Goal: Task Accomplishment & Management: Manage account settings

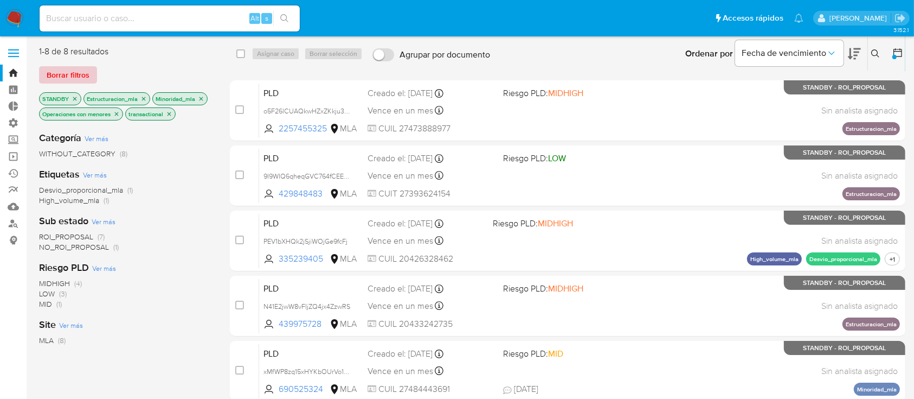
click at [84, 67] on span "Borrar filtros" at bounding box center [68, 74] width 43 height 15
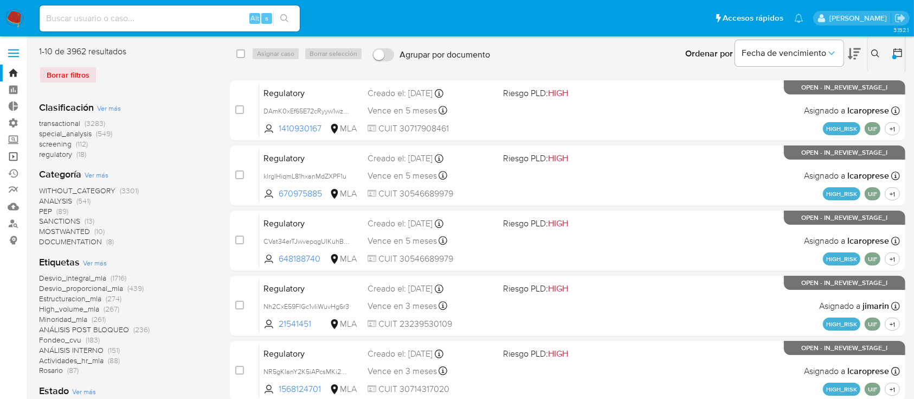
click at [17, 158] on link "Operaciones masivas" at bounding box center [64, 156] width 129 height 17
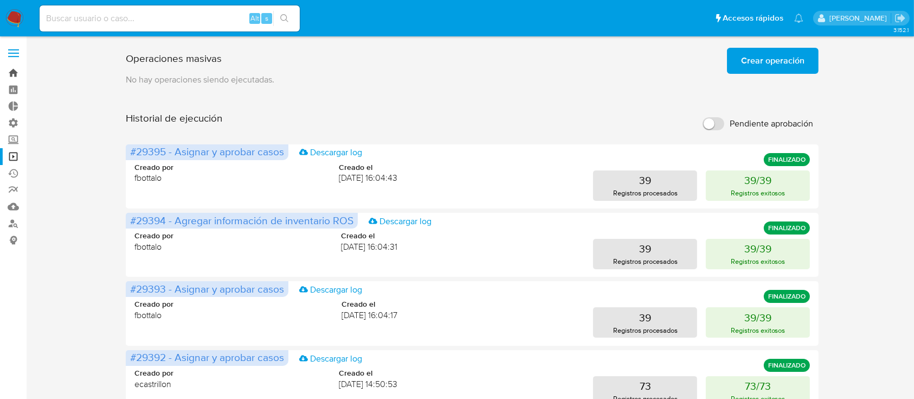
click at [2, 75] on link "Bandeja" at bounding box center [64, 73] width 129 height 17
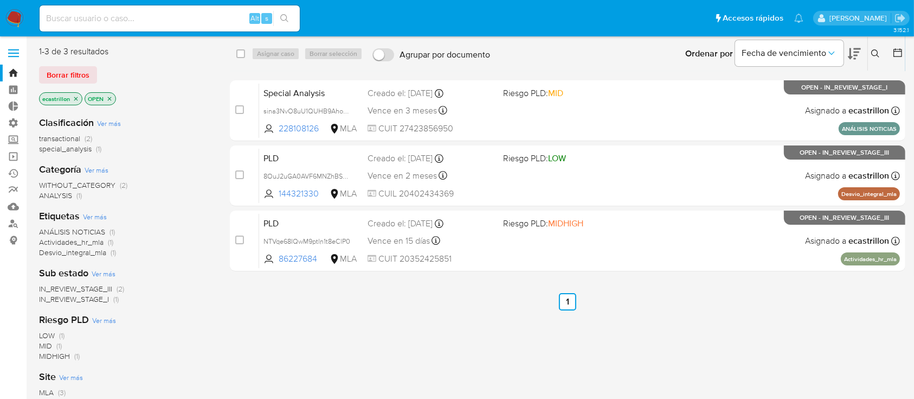
click at [141, 12] on input at bounding box center [170, 18] width 260 height 14
paste input "LA8y5Qvk0YJg8WFCjBIM00tT"
type input "LA8y5Qvk0YJg8WFCjBIM00tT"
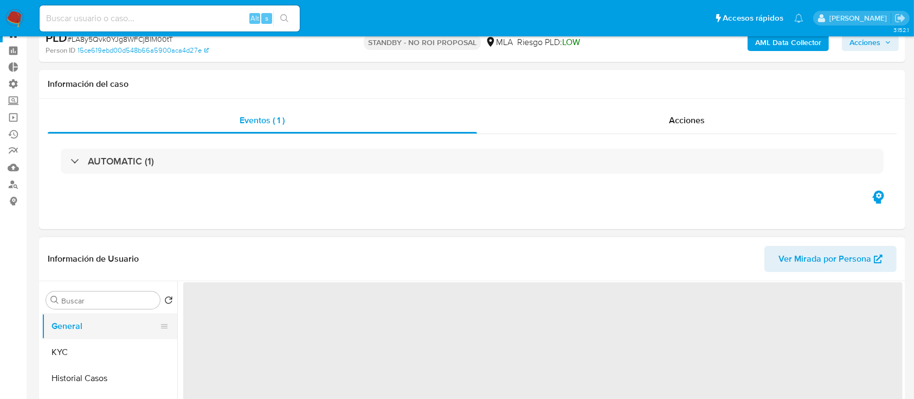
scroll to position [72, 0]
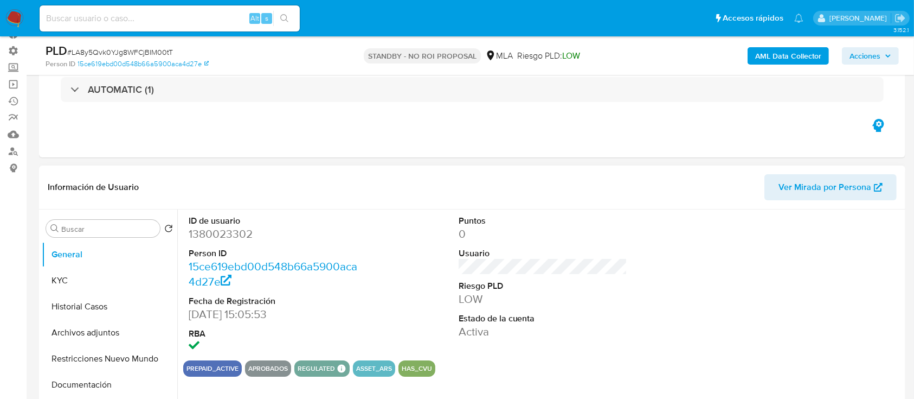
click at [199, 228] on dd "1380023302" at bounding box center [273, 233] width 169 height 15
select select "10"
copy dd "1380023302"
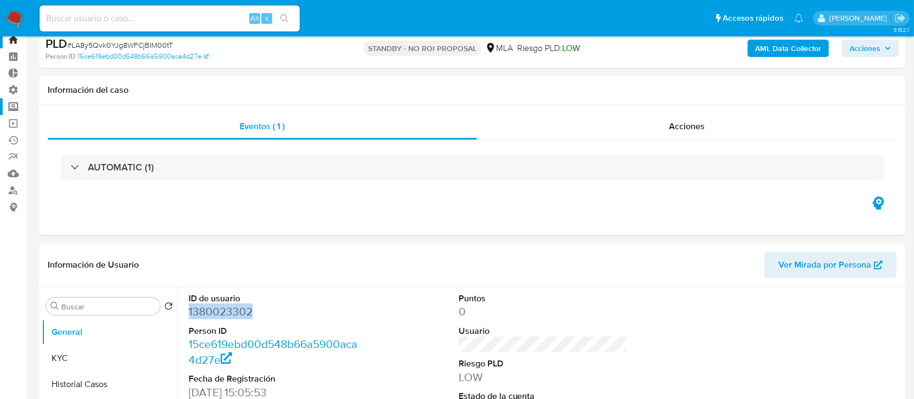
scroll to position [0, 0]
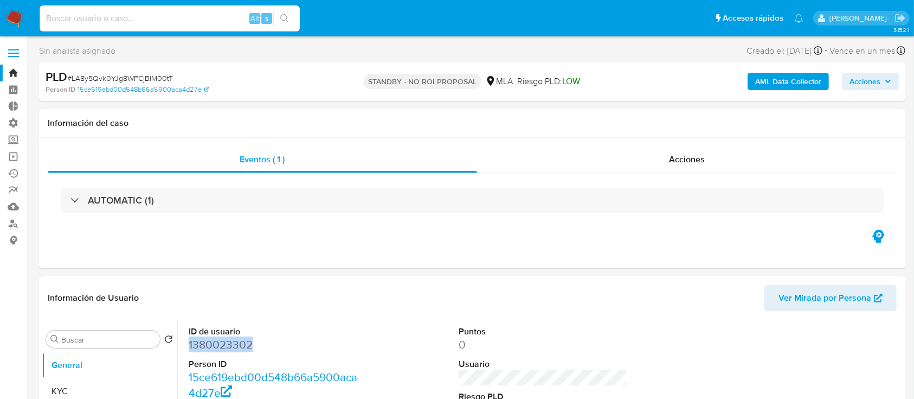
click at [4, 76] on link "Bandeja" at bounding box center [64, 73] width 129 height 17
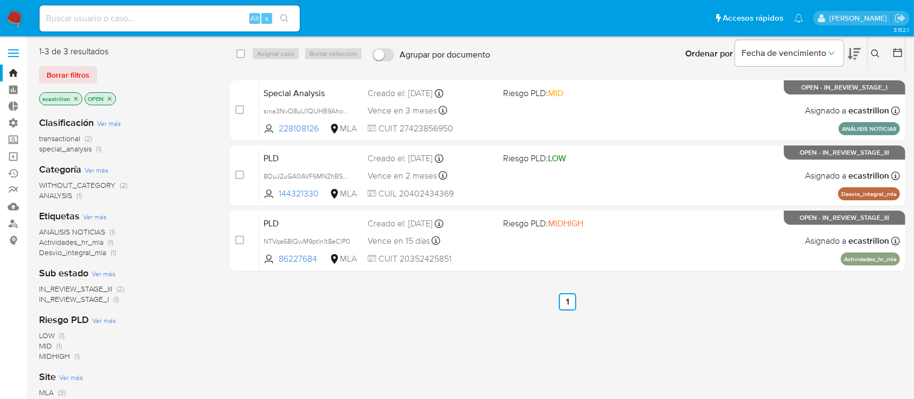
click at [75, 77] on span "Borrar filtros" at bounding box center [68, 74] width 43 height 15
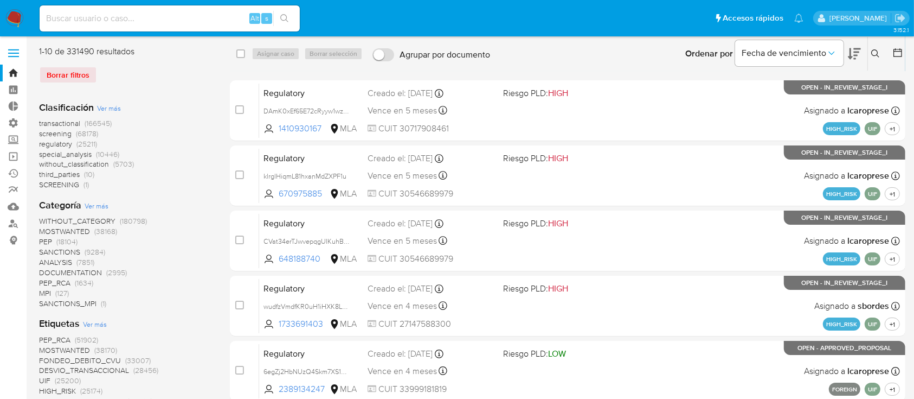
click at [875, 50] on icon at bounding box center [876, 53] width 9 height 9
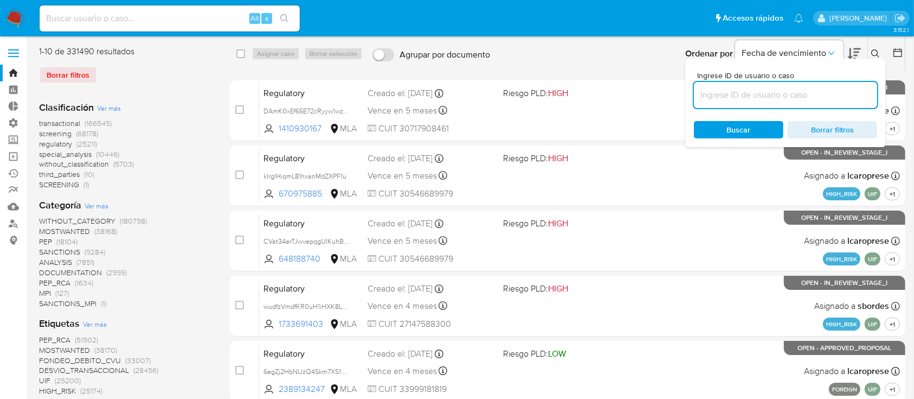
click at [833, 99] on input at bounding box center [785, 95] width 183 height 14
type input "1380023302"
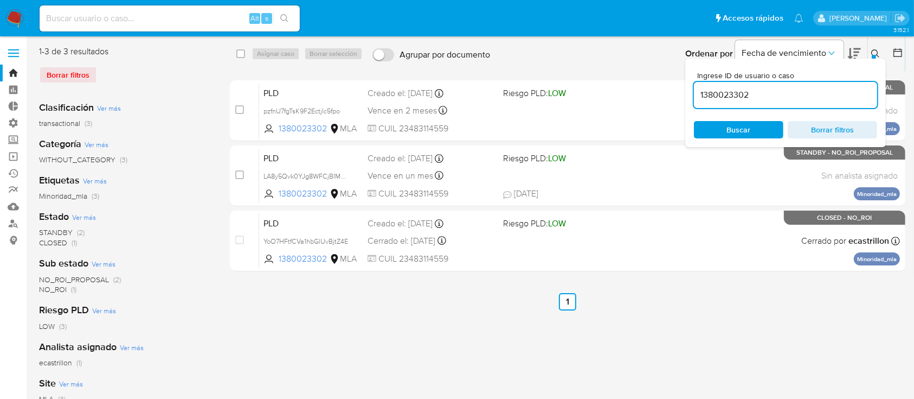
click at [876, 55] on icon at bounding box center [876, 53] width 8 height 8
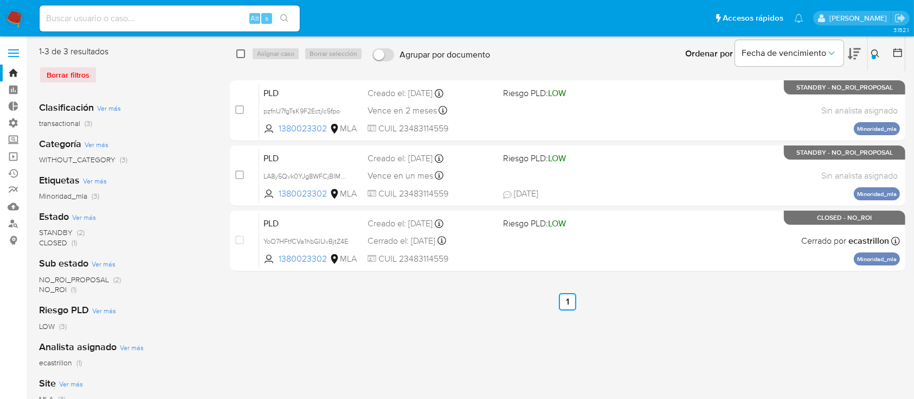
click at [241, 51] on input "checkbox" at bounding box center [240, 53] width 9 height 9
checkbox input "true"
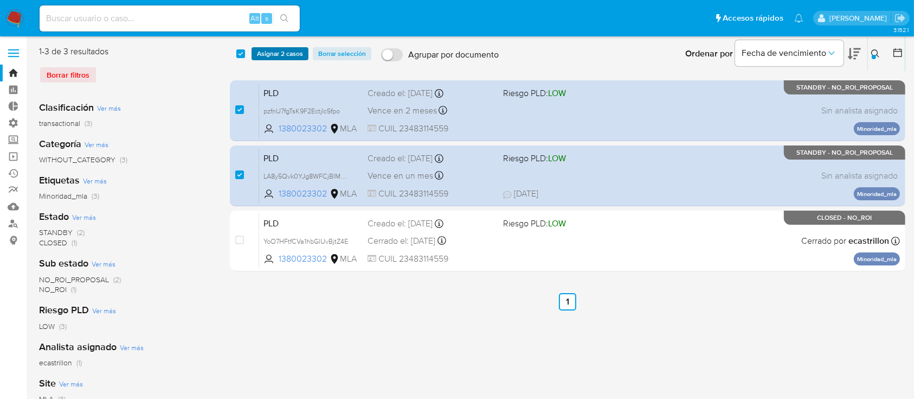
click at [291, 52] on span "Asignar 2 casos" at bounding box center [280, 53] width 46 height 11
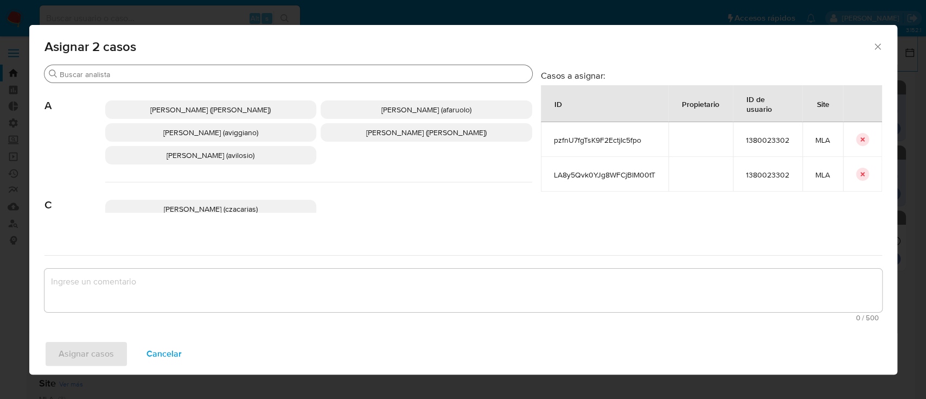
click at [271, 81] on div "Buscar" at bounding box center [288, 73] width 488 height 17
click at [273, 72] on input "Buscar" at bounding box center [294, 74] width 468 height 10
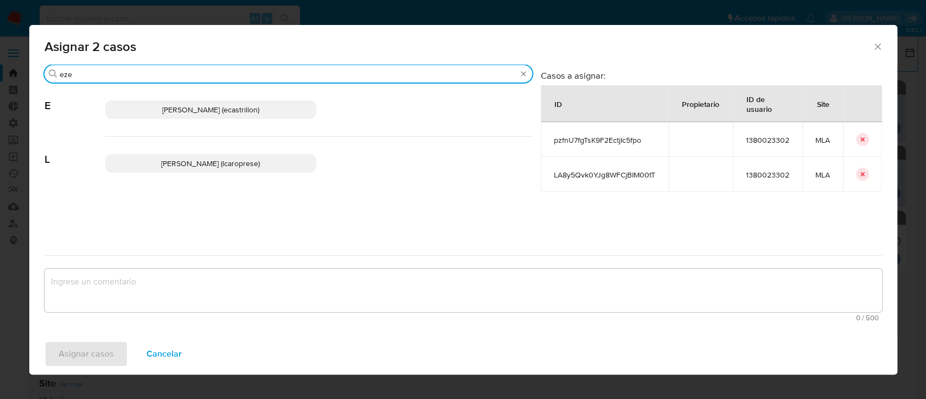
type input "eze"
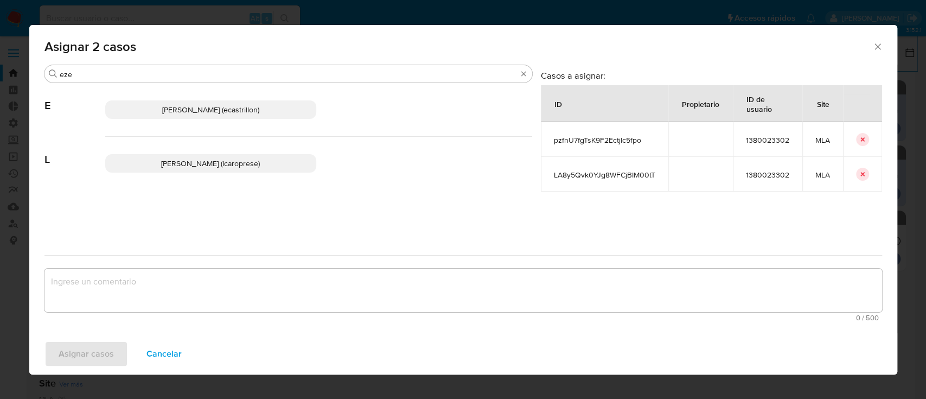
click at [244, 100] on p "Ezequiel Gonzalo Castrillon (ecastrillon)" at bounding box center [211, 109] width 212 height 18
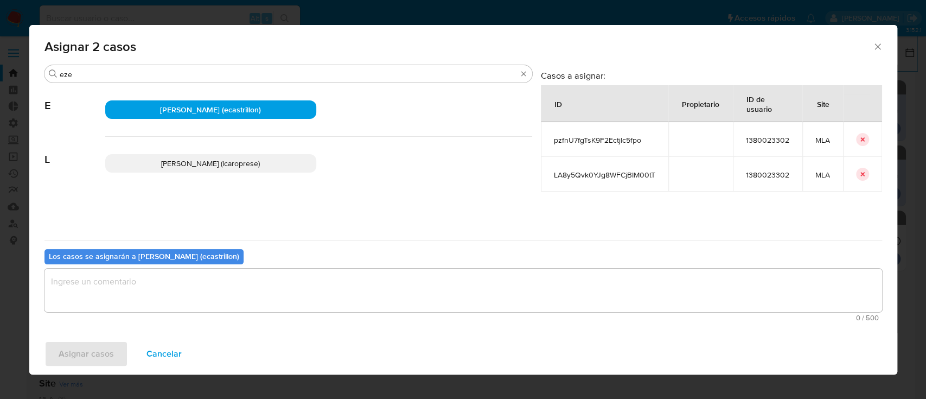
click at [240, 106] on span "Ezequiel Gonzalo Castrillon (ecastrillon)" at bounding box center [210, 109] width 101 height 11
click at [134, 304] on textarea "assign-modal" at bounding box center [462, 289] width 837 height 43
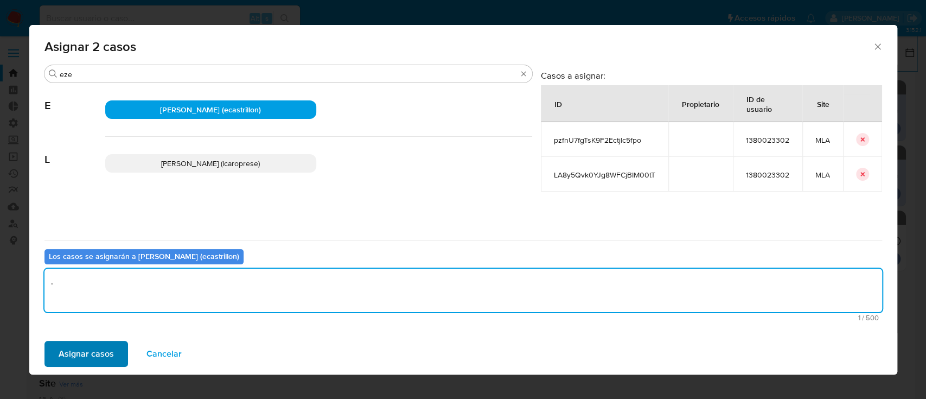
type textarea "."
click at [84, 355] on span "Asignar casos" at bounding box center [86, 354] width 55 height 24
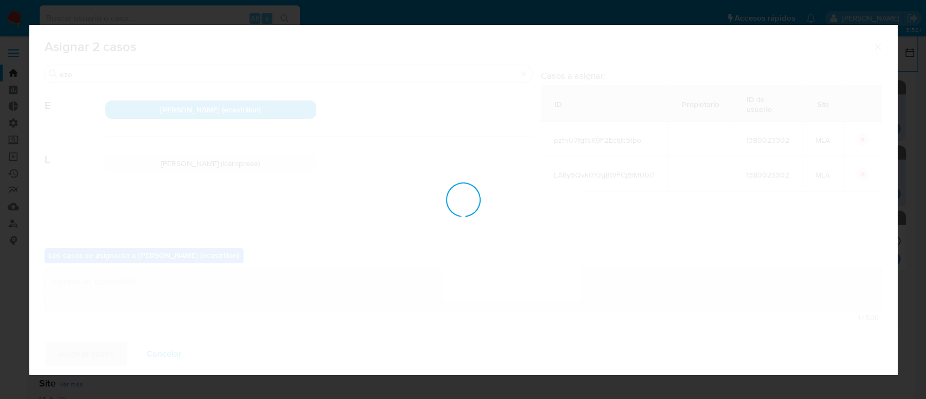
checkbox input "false"
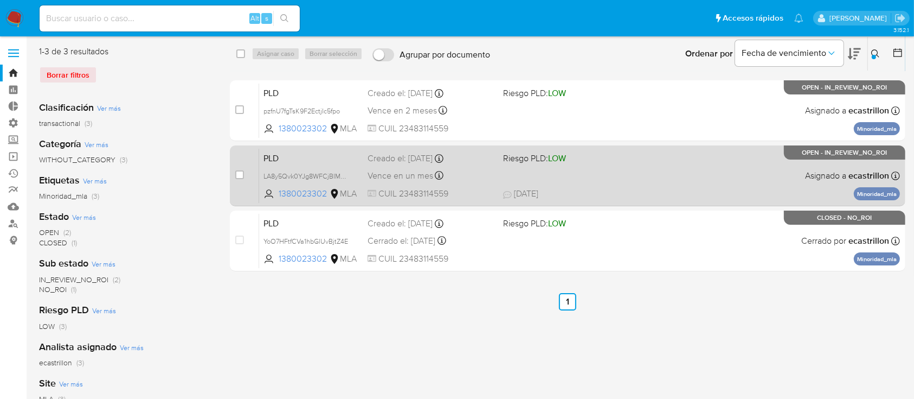
click at [650, 182] on div "PLD LA8y5Qvk0YJg8WFCjBIM00tT 1380023302 MLA Riesgo PLD: LOW Creado el: 12/06/20…" at bounding box center [579, 175] width 641 height 55
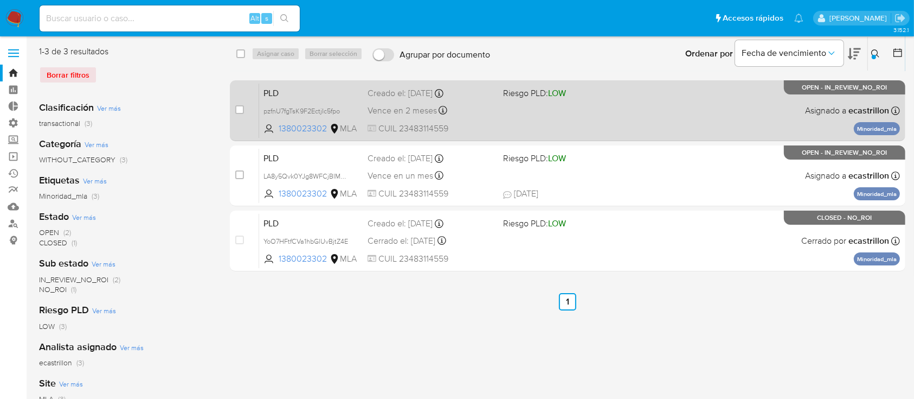
click at [530, 127] on div "PLD pzfnU7fgTsK9F2EctjIc5fpo 1380023302 MLA Riesgo PLD: LOW Creado el: 12/07/20…" at bounding box center [579, 110] width 641 height 55
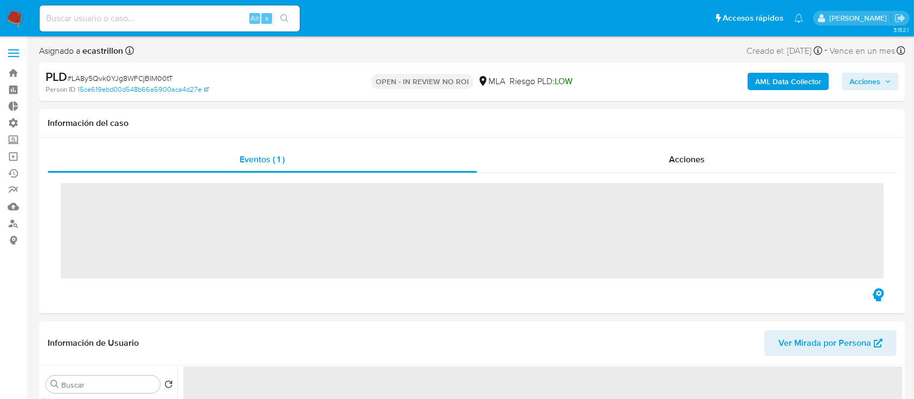
click at [859, 86] on span "Acciones" at bounding box center [865, 81] width 31 height 17
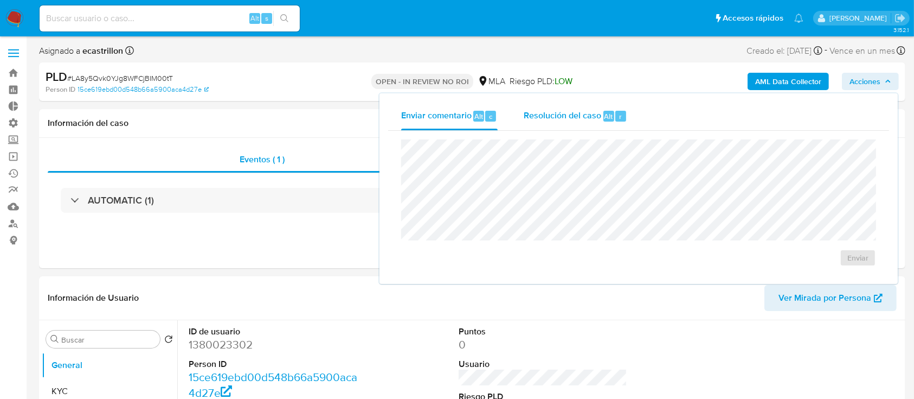
click at [590, 113] on span "Resolución del caso" at bounding box center [563, 116] width 78 height 12
select select "10"
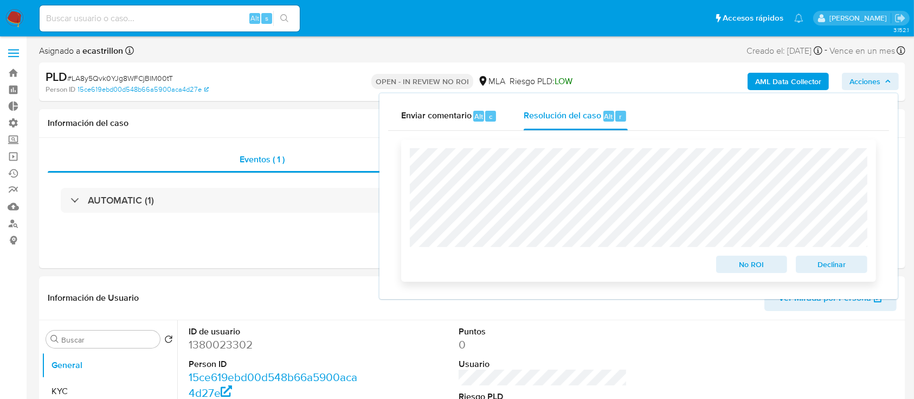
click at [744, 262] on span "No ROI" at bounding box center [752, 264] width 56 height 15
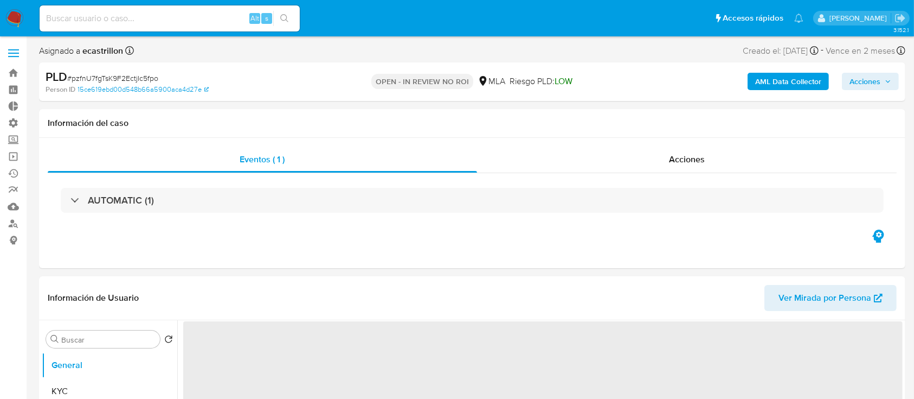
click at [886, 87] on span "Acciones" at bounding box center [871, 81] width 42 height 15
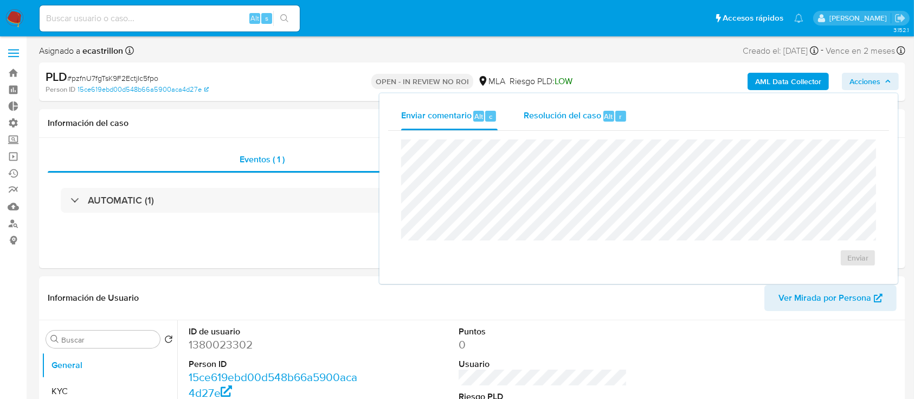
select select "10"
click at [597, 113] on span "Resolución del caso" at bounding box center [563, 116] width 78 height 12
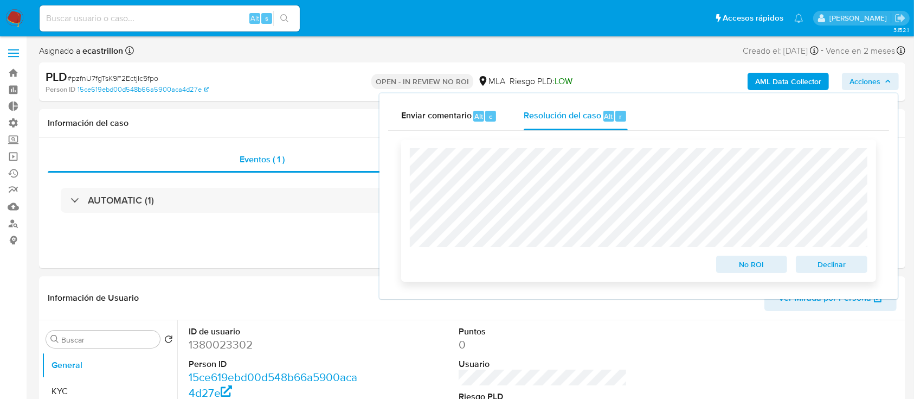
click at [748, 270] on span "No ROI" at bounding box center [752, 264] width 56 height 15
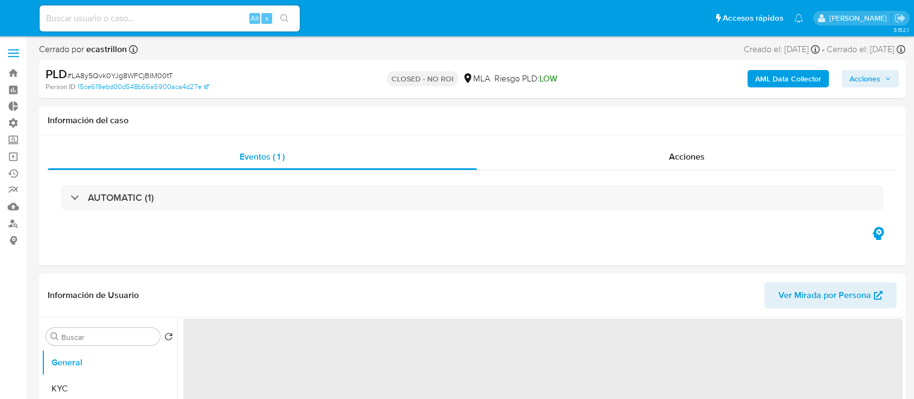
select select "10"
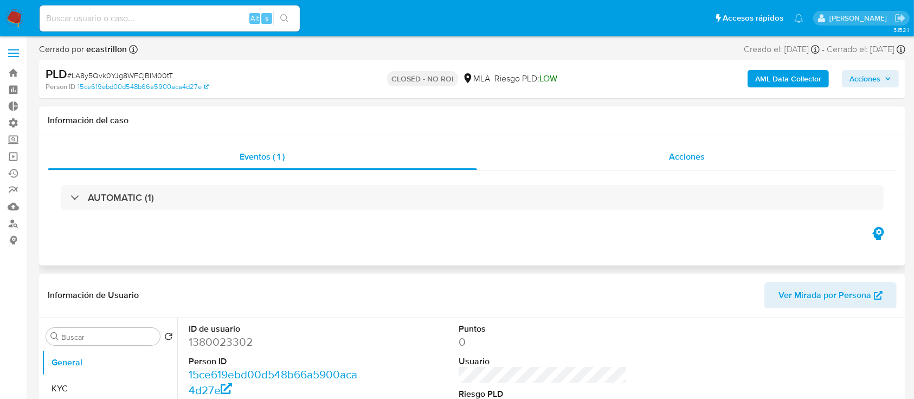
click at [625, 147] on div "Acciones" at bounding box center [687, 157] width 420 height 26
select select "10"
click at [638, 152] on div "Acciones" at bounding box center [687, 157] width 420 height 26
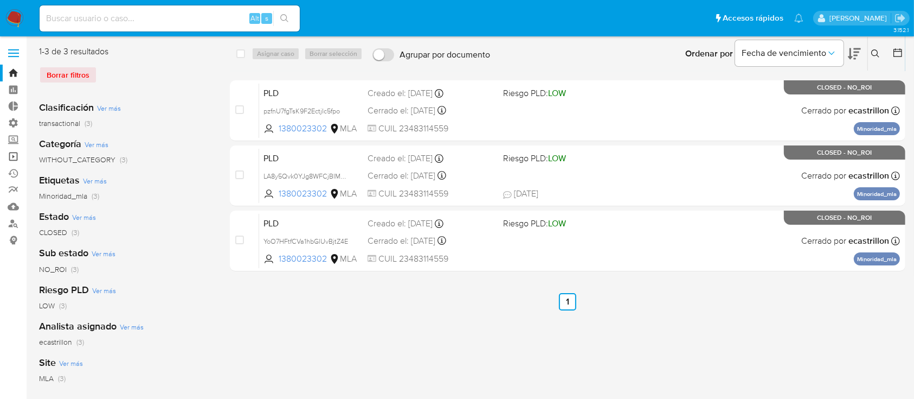
click at [13, 152] on link "Operaciones masivas" at bounding box center [64, 156] width 129 height 17
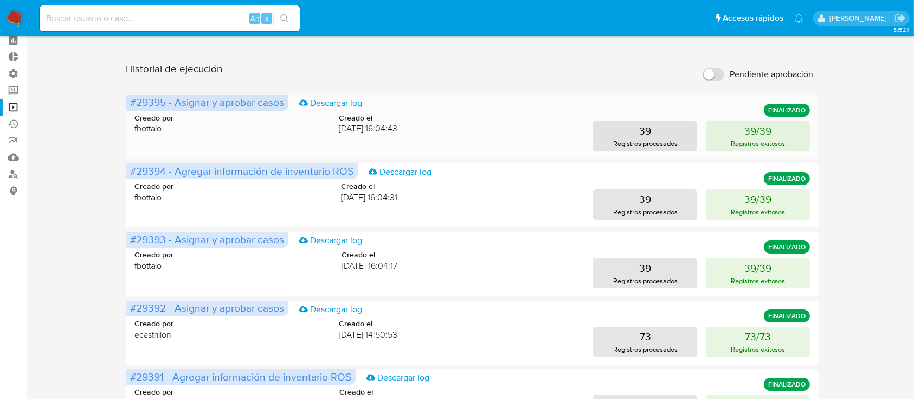
scroll to position [72, 0]
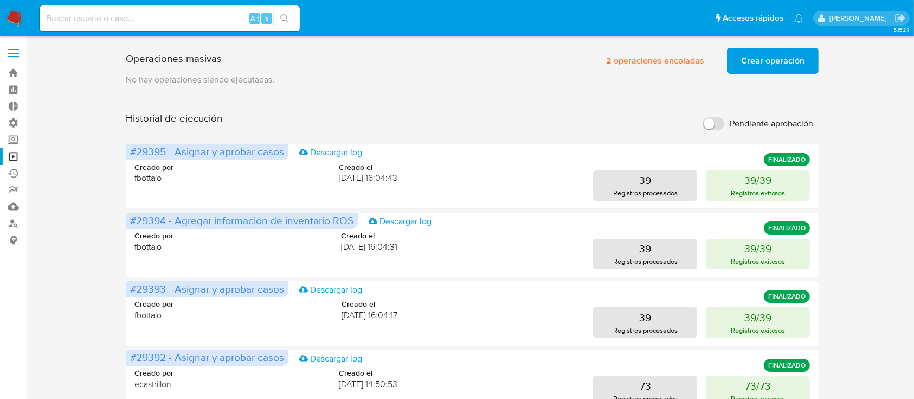
click at [781, 49] on span "Crear operación" at bounding box center [772, 61] width 63 height 24
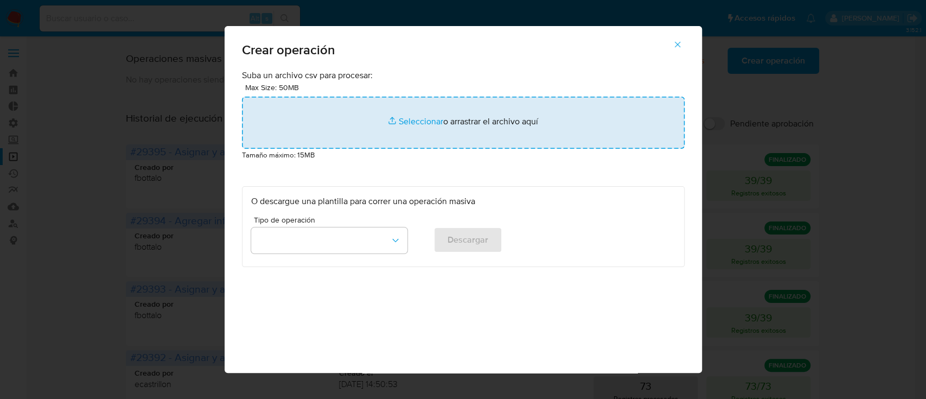
click at [499, 113] on input "file" at bounding box center [463, 123] width 443 height 52
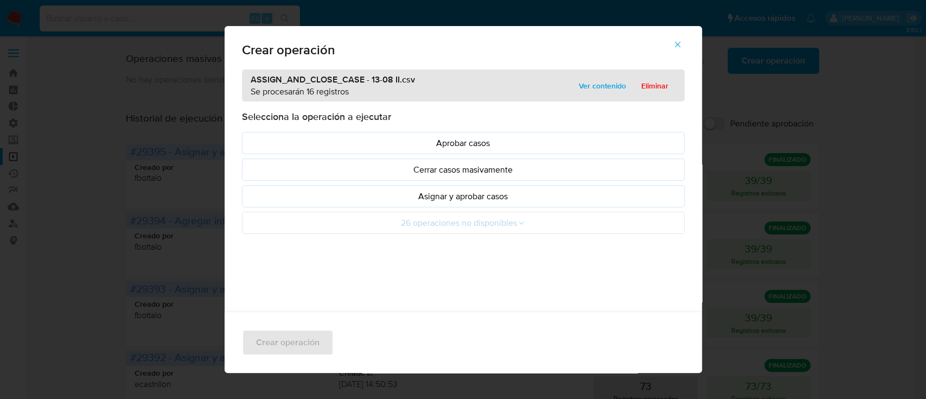
click at [273, 193] on p "Asignar y aprobar casos" at bounding box center [463, 196] width 424 height 12
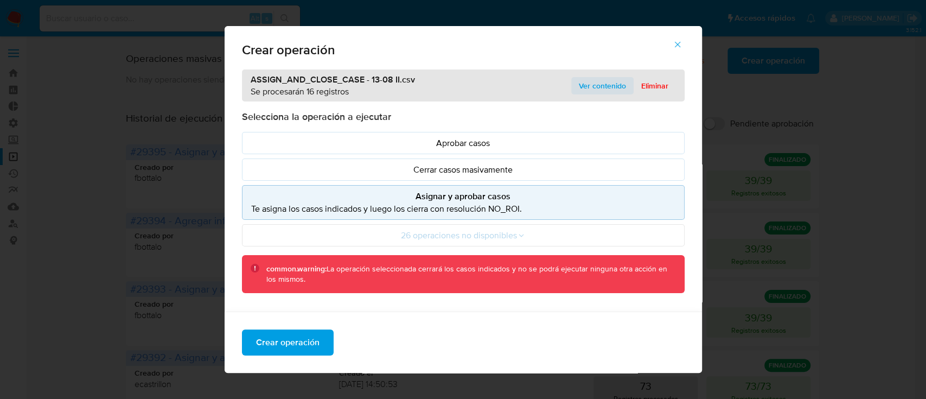
click at [585, 88] on span "Ver contenido" at bounding box center [602, 85] width 47 height 15
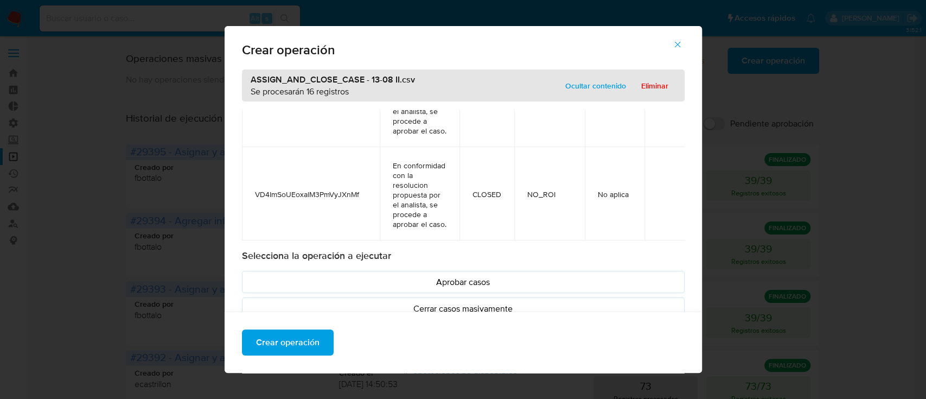
scroll to position [1557, 0]
click at [646, 78] on span "Eliminar" at bounding box center [654, 85] width 27 height 15
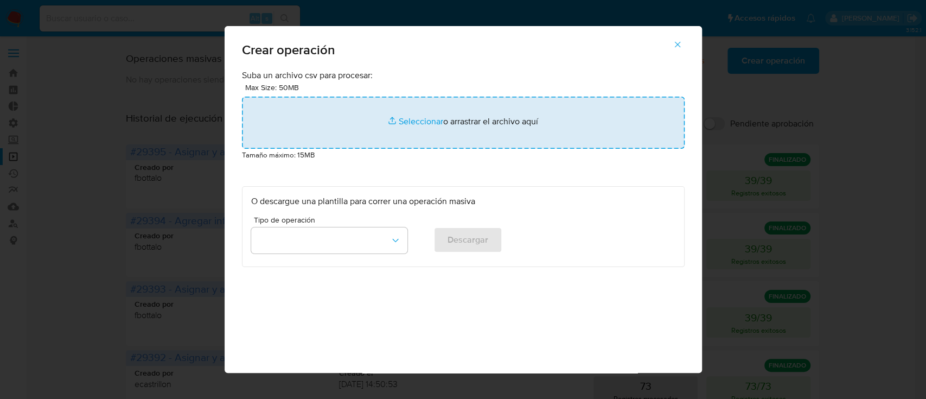
click at [520, 128] on input "file" at bounding box center [463, 123] width 443 height 52
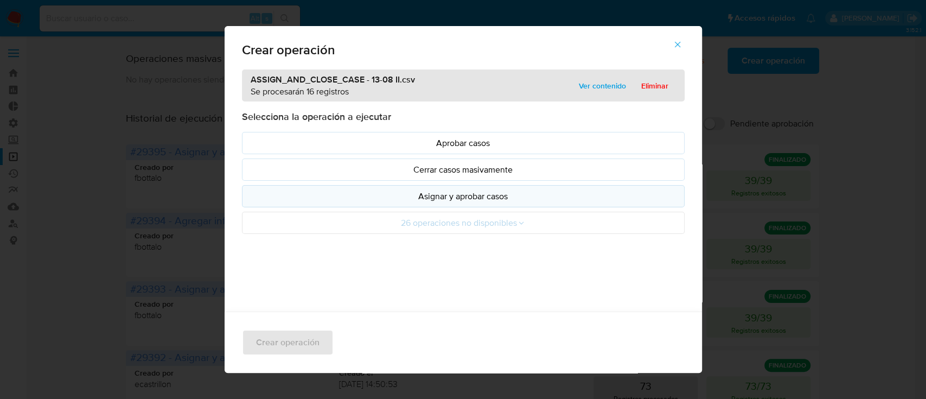
click at [424, 193] on p "Asignar y aprobar casos" at bounding box center [463, 196] width 424 height 12
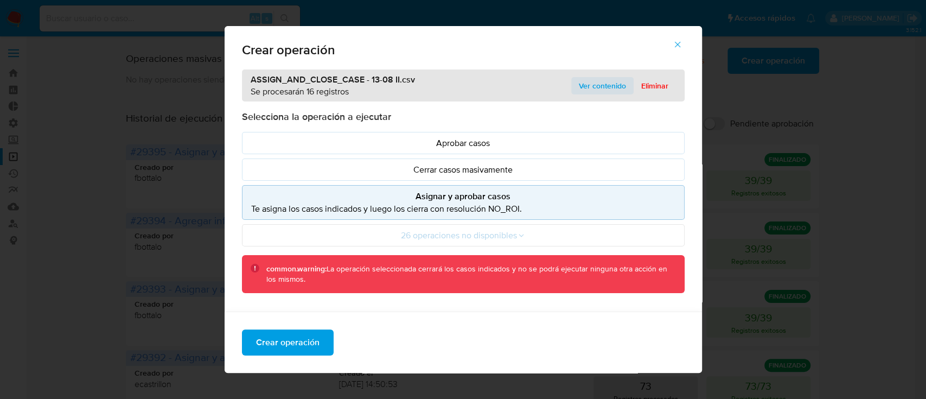
click at [605, 87] on span "Ver contenido" at bounding box center [602, 85] width 47 height 15
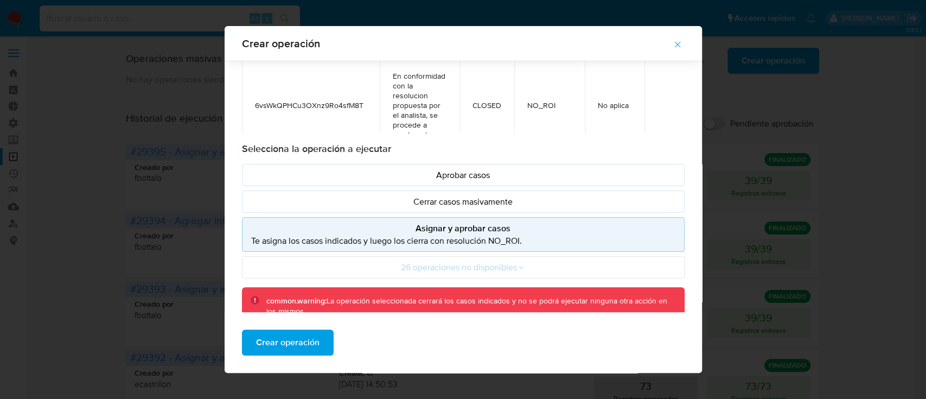
scroll to position [124, 0]
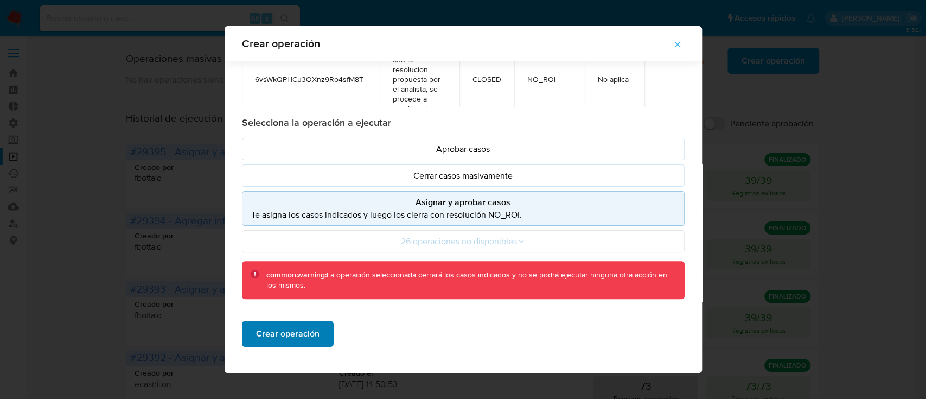
click at [263, 332] on span "Crear operación" at bounding box center [287, 334] width 63 height 24
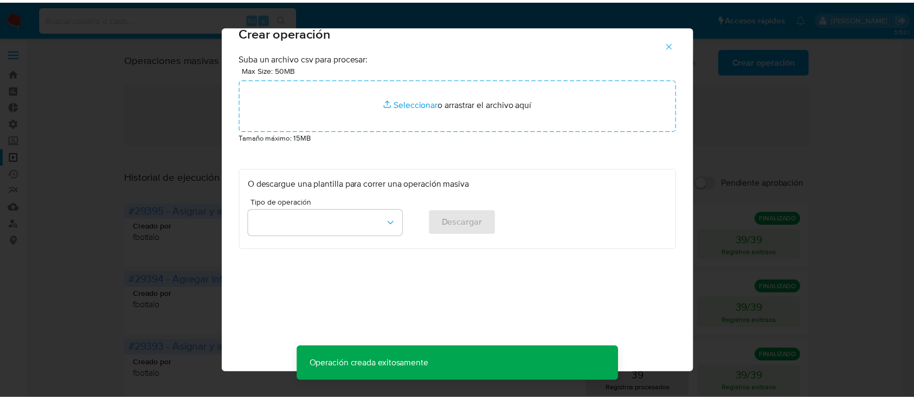
scroll to position [9, 0]
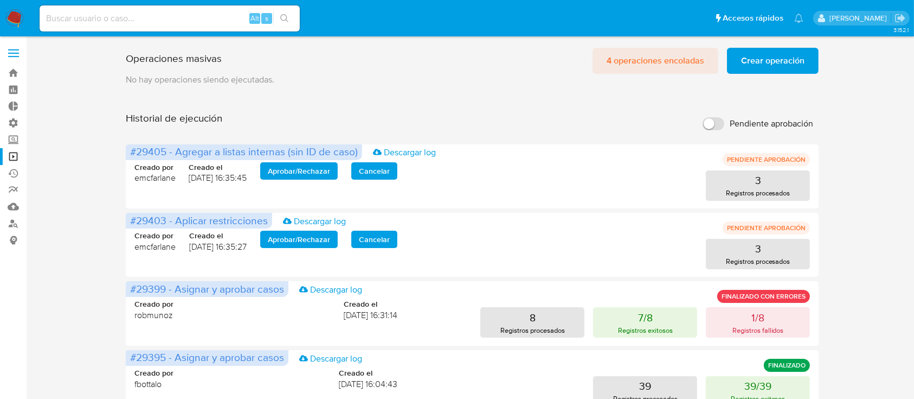
click at [648, 59] on span "4 operaciones encoladas" at bounding box center [656, 61] width 98 height 24
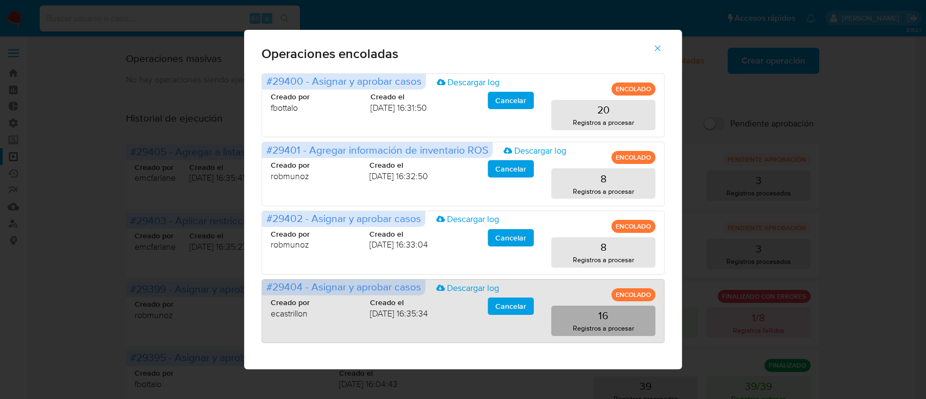
click at [577, 330] on p "Registros a procesar" at bounding box center [603, 328] width 61 height 10
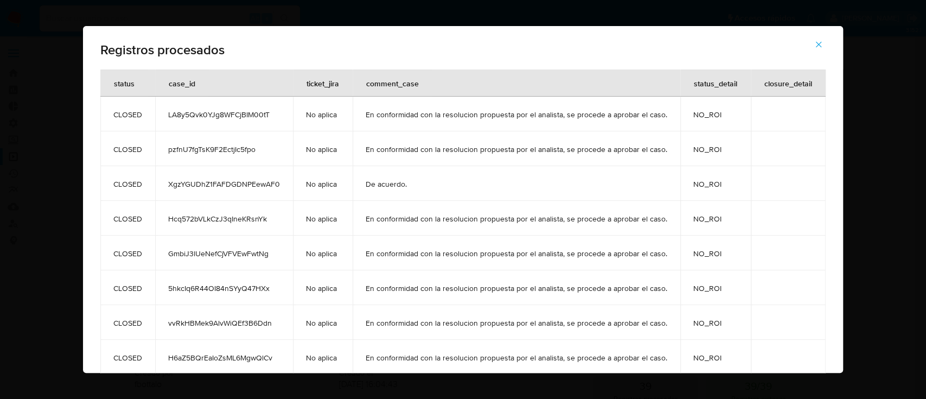
click at [812, 42] on button "button" at bounding box center [818, 44] width 38 height 26
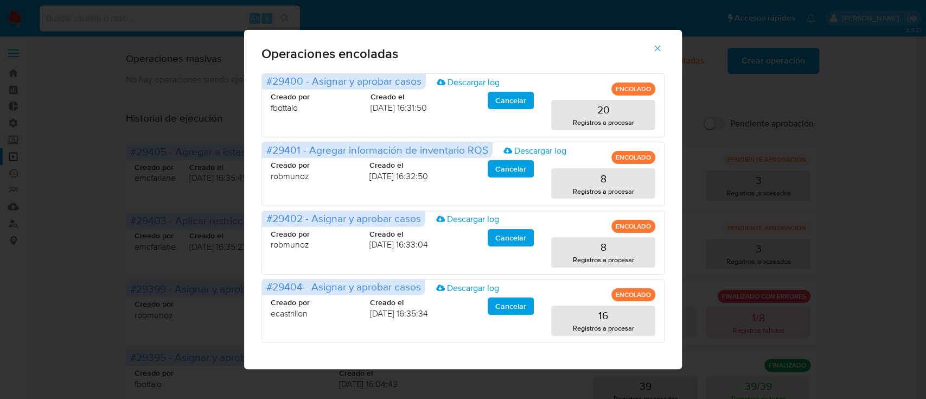
click at [663, 53] on button "button" at bounding box center [657, 48] width 38 height 26
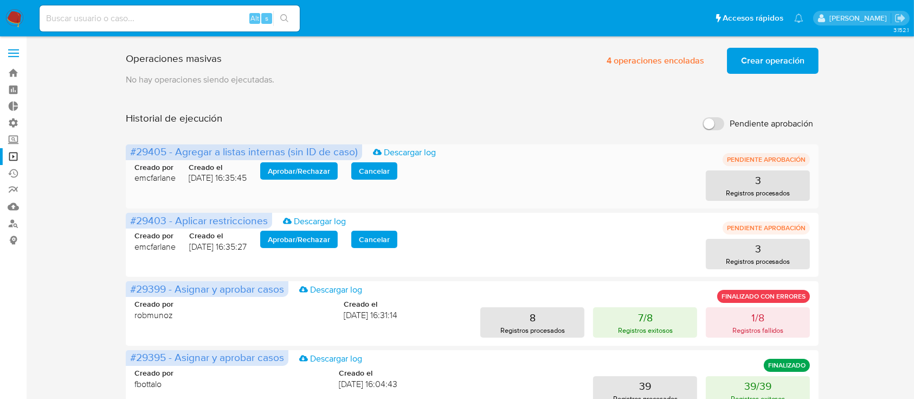
click at [291, 176] on span "Aprobar / Rechazar" at bounding box center [299, 170] width 62 height 15
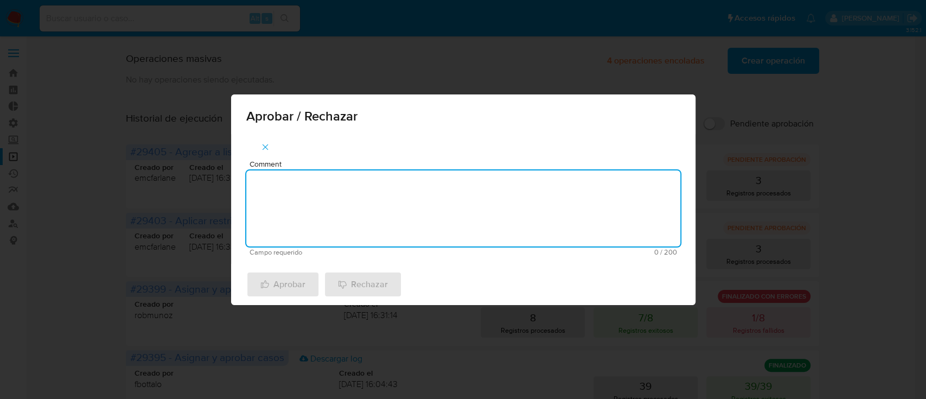
click at [288, 196] on textarea "Comment" at bounding box center [463, 208] width 434 height 76
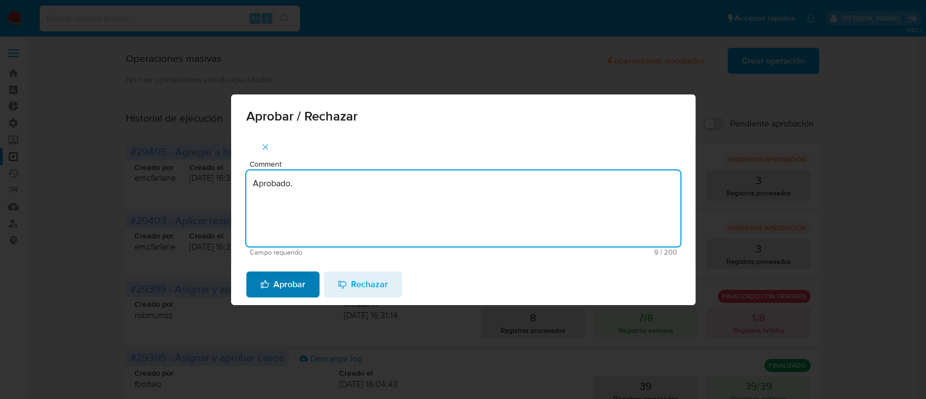
type textarea "Aprobado."
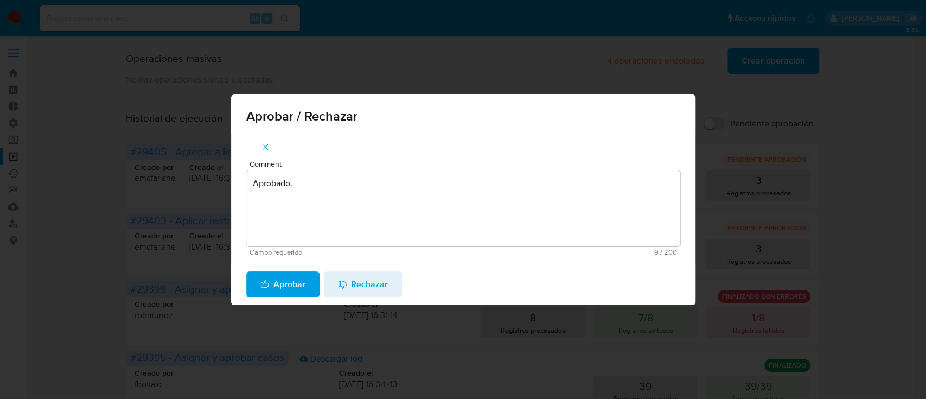
click at [290, 290] on span "Aprobar" at bounding box center [282, 284] width 45 height 24
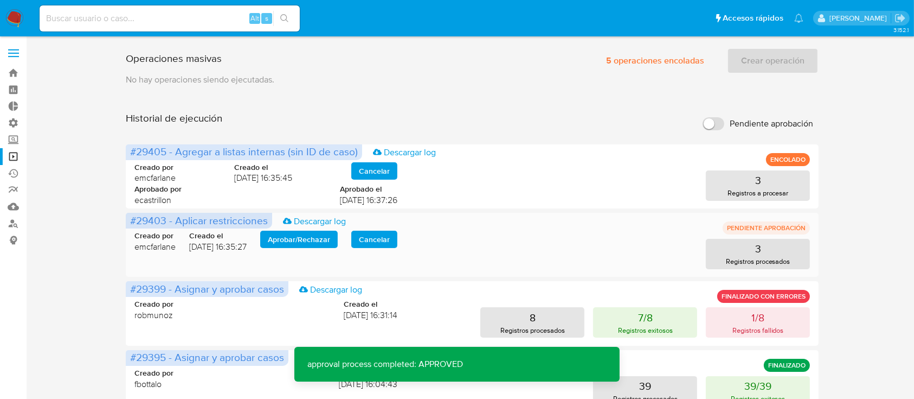
click at [282, 242] on span "Aprobar / Rechazar" at bounding box center [299, 239] width 62 height 15
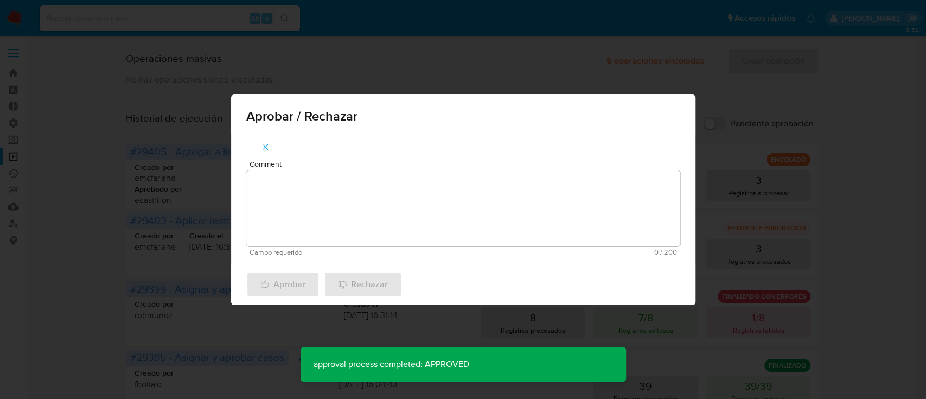
click at [248, 212] on textarea "Comment" at bounding box center [463, 208] width 434 height 76
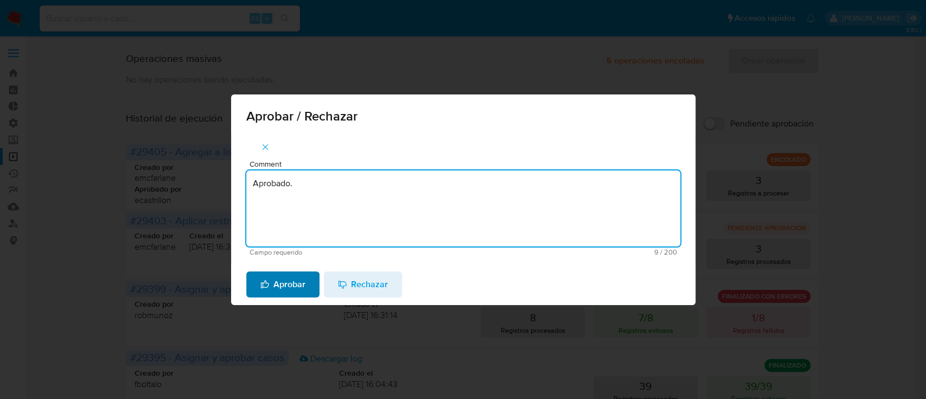
type textarea "Aprobado."
click at [277, 282] on span "Aprobar" at bounding box center [282, 284] width 45 height 24
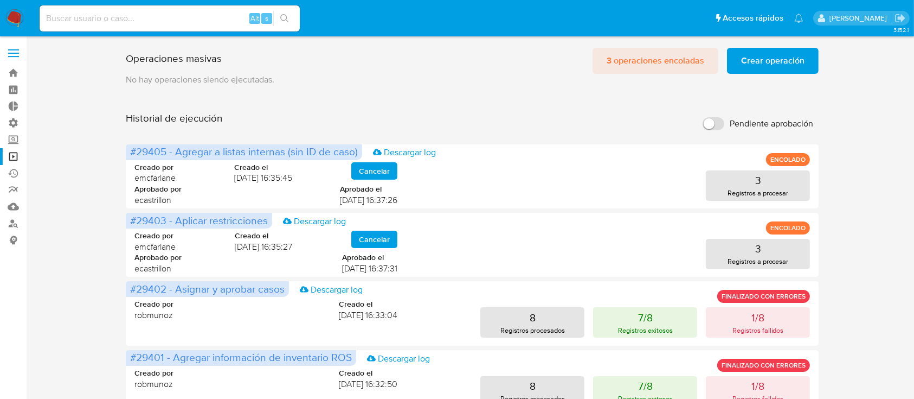
click at [648, 61] on span "3 operaciones encoladas" at bounding box center [656, 61] width 98 height 24
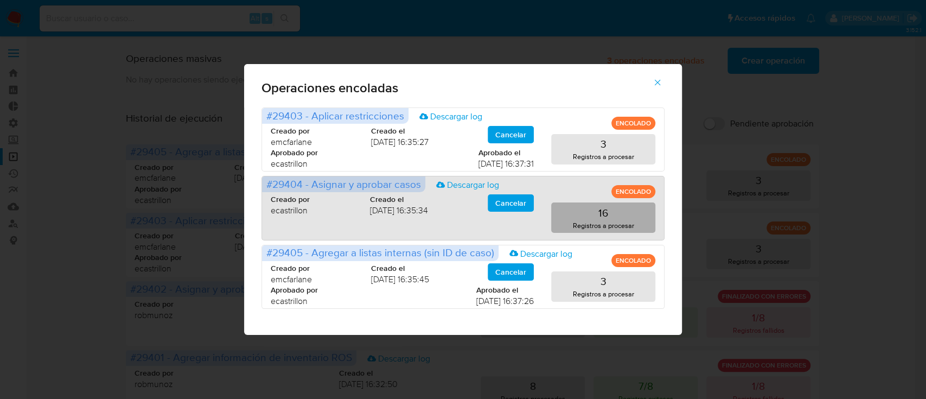
click at [628, 225] on p "Registros a procesar" at bounding box center [603, 225] width 61 height 10
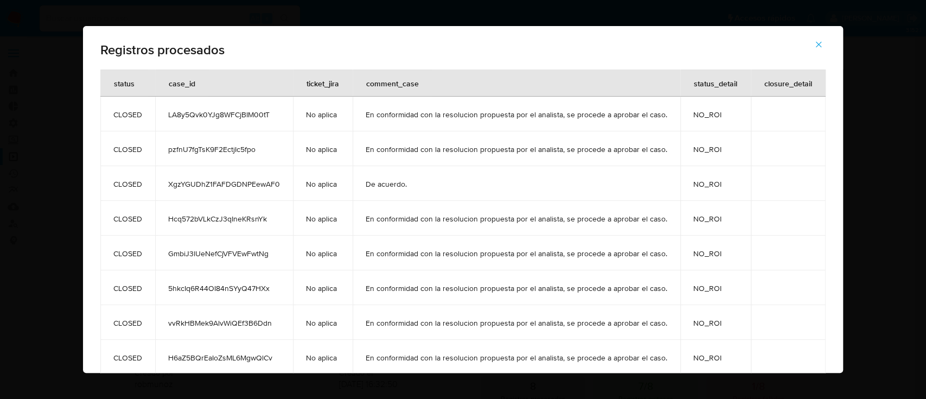
click at [820, 41] on icon "button" at bounding box center [819, 45] width 10 height 10
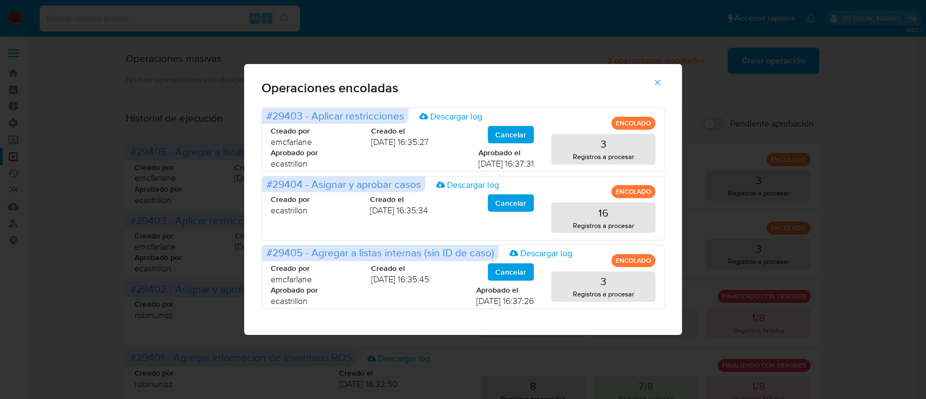
click at [657, 85] on icon "button" at bounding box center [657, 83] width 10 height 10
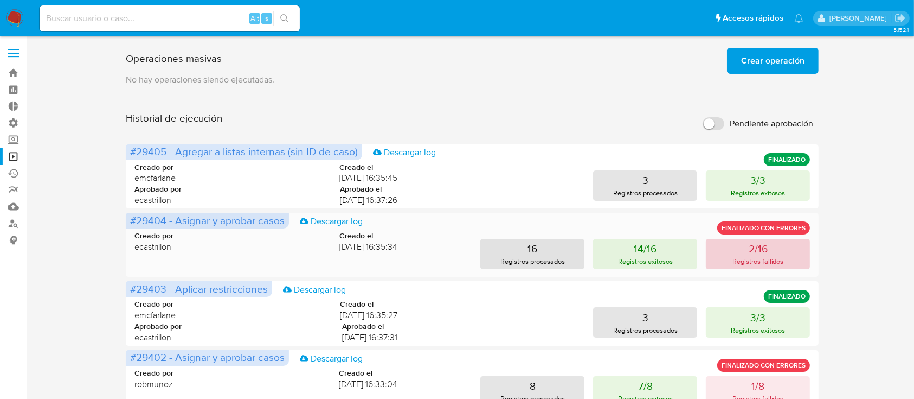
click at [775, 253] on button "2/16 Registros fallidos" at bounding box center [758, 254] width 104 height 30
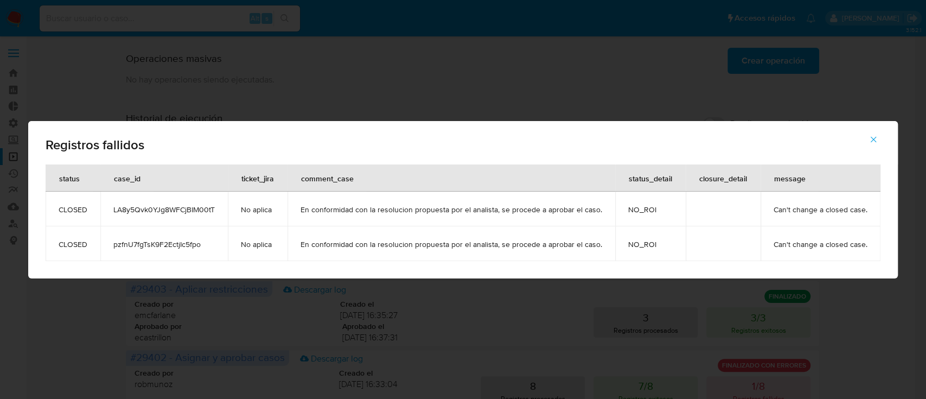
click at [876, 137] on button "button" at bounding box center [873, 139] width 38 height 26
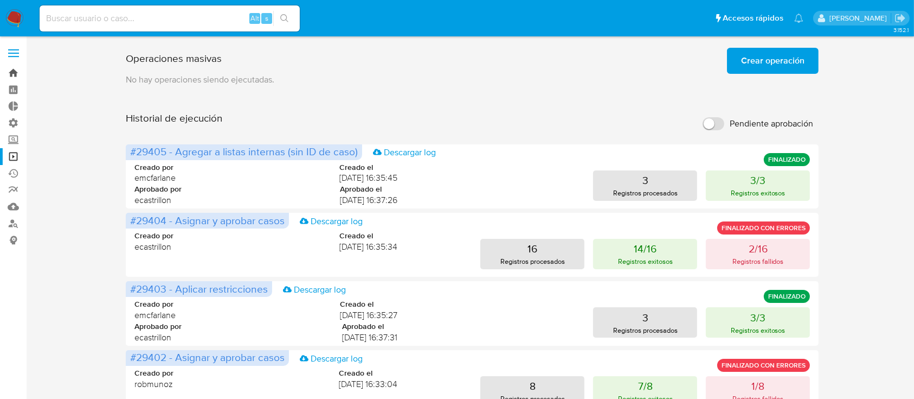
click at [8, 73] on link "Bandeja" at bounding box center [64, 73] width 129 height 17
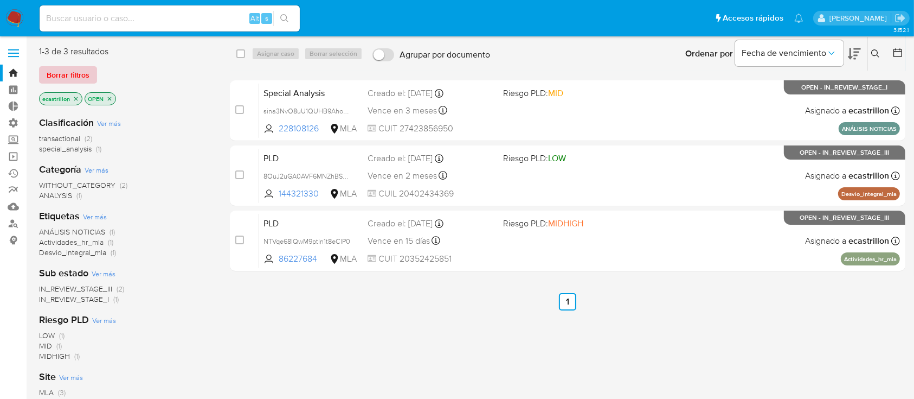
click at [57, 80] on span "Borrar filtros" at bounding box center [68, 74] width 43 height 15
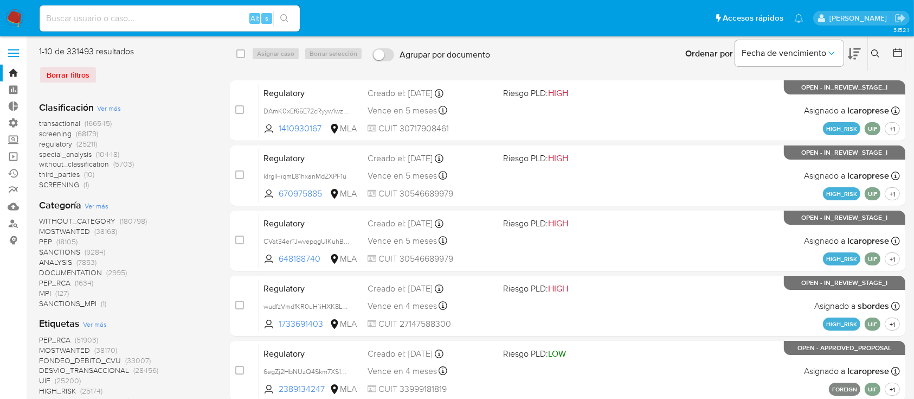
click at [894, 58] on button at bounding box center [899, 53] width 13 height 13
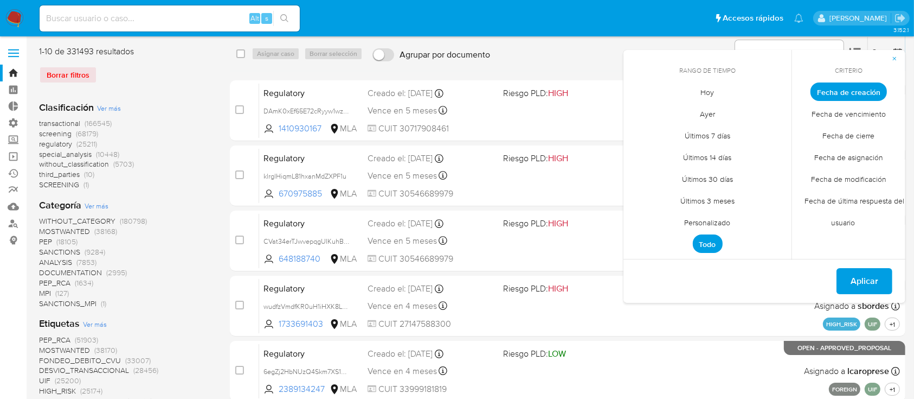
click at [705, 220] on span "Personalizado" at bounding box center [708, 223] width 69 height 22
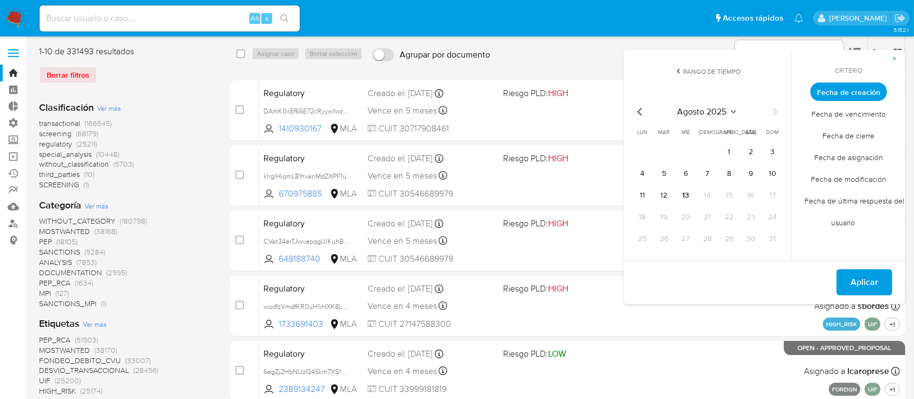
drag, startPoint x: 649, startPoint y: 118, endPoint x: 639, endPoint y: 114, distance: 10.7
click at [649, 119] on div "[DATE] [DATE] lun [DATE] [PERSON_NAME][DATE] mié [DATE] jue [DATE] vie [DATE] s…" at bounding box center [708, 176] width 148 height 142
click at [639, 113] on icon "Mes anterior" at bounding box center [640, 111] width 13 height 13
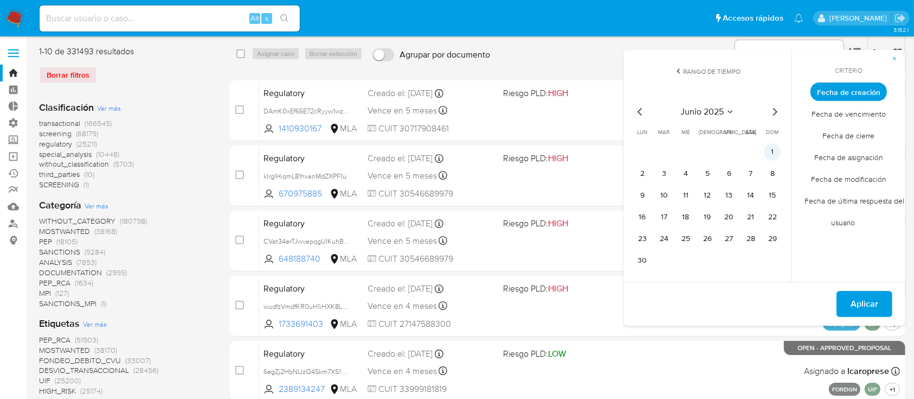
click at [772, 156] on button "1" at bounding box center [772, 151] width 17 height 17
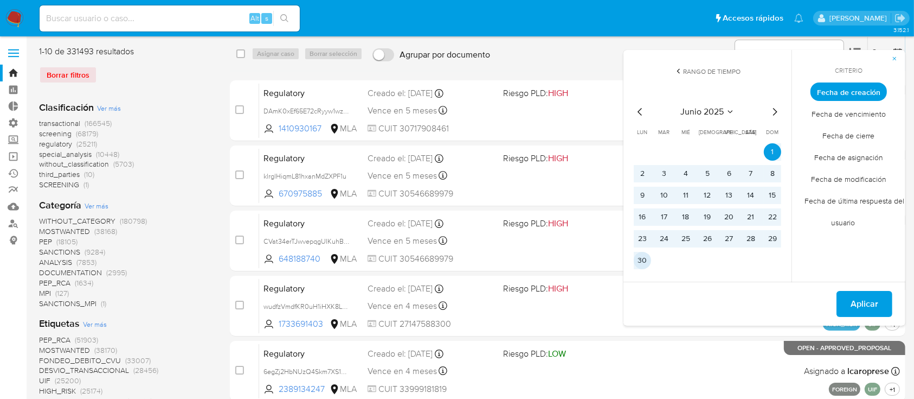
click at [640, 258] on button "30" at bounding box center [642, 260] width 17 height 17
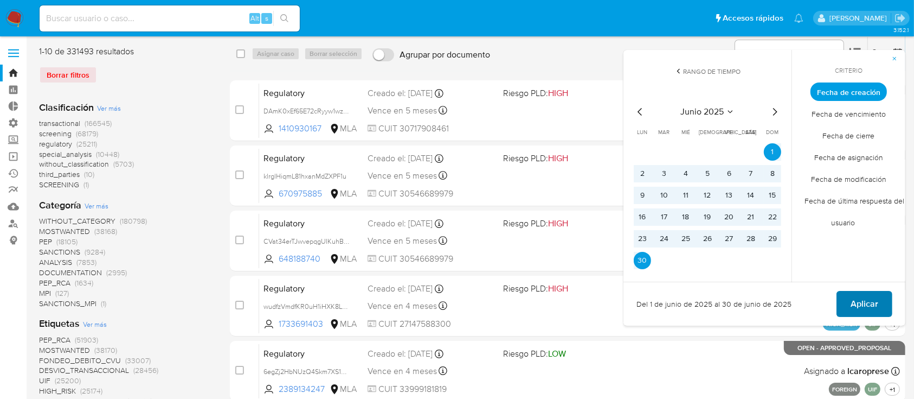
click at [881, 295] on button "Aplicar" at bounding box center [865, 304] width 56 height 26
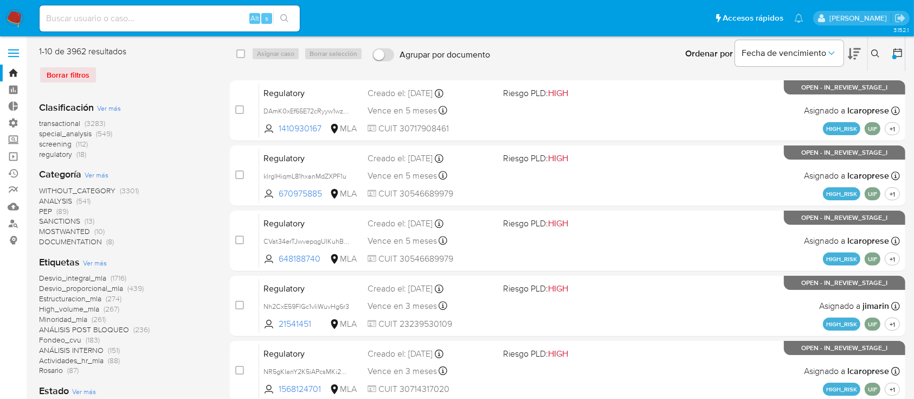
click at [66, 124] on span "transactional" at bounding box center [59, 123] width 41 height 11
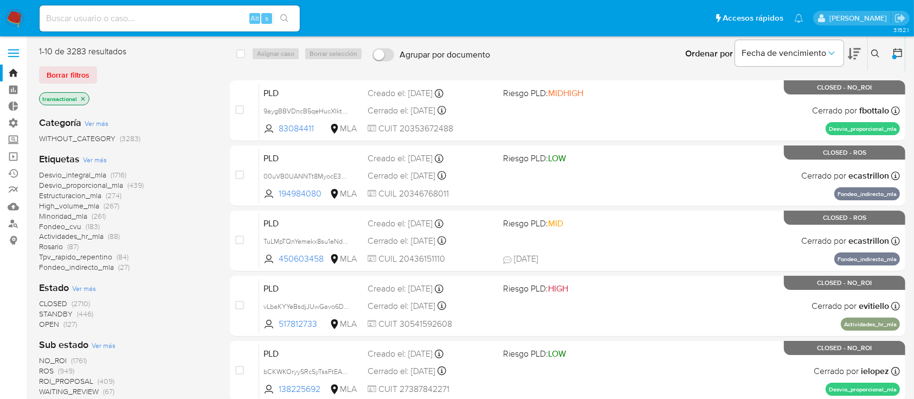
click at [105, 163] on span "Ver más" at bounding box center [95, 160] width 24 height 10
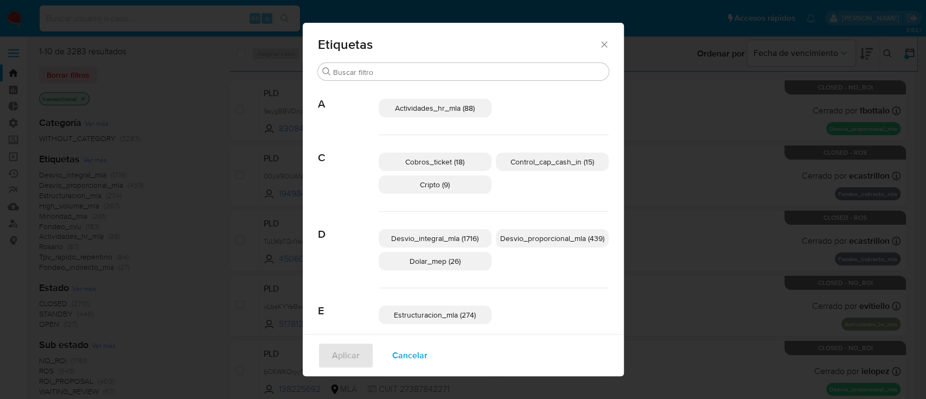
click at [511, 234] on span "Desvio_proporcional_mla (439)" at bounding box center [552, 238] width 104 height 11
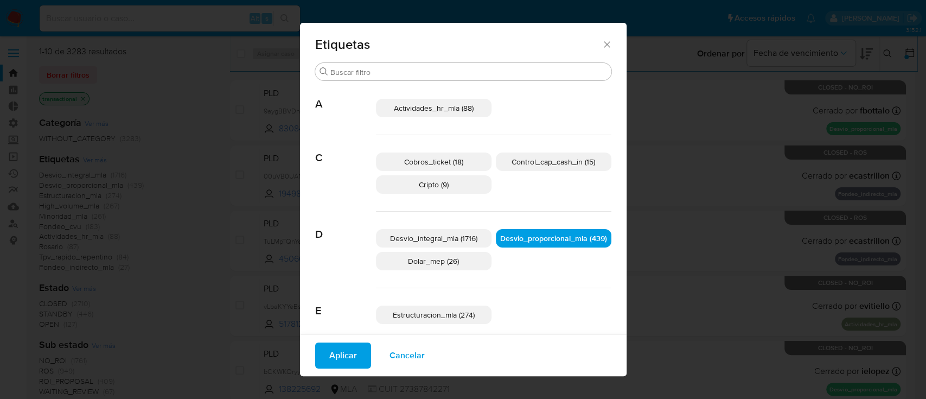
click at [438, 319] on span "Estructuracion_mla (274)" at bounding box center [434, 314] width 82 height 11
click at [452, 159] on span "Cobros_ticket (18)" at bounding box center [433, 161] width 59 height 11
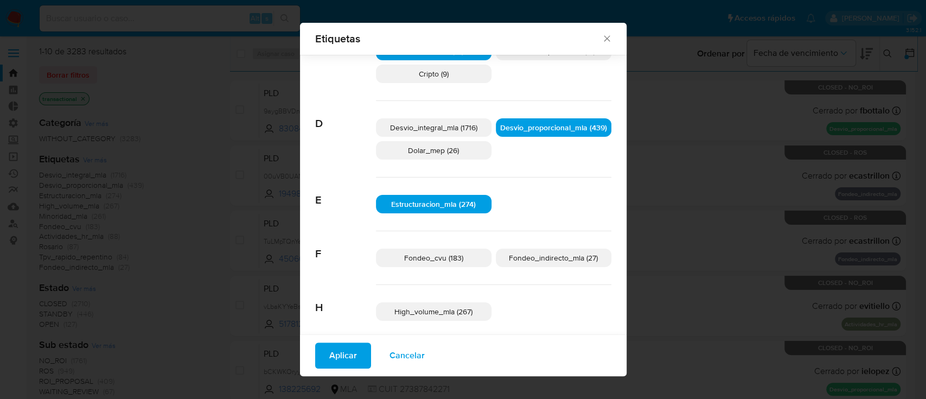
scroll to position [103, 0]
click at [542, 256] on span "Fondeo_indirecto_mla (27)" at bounding box center [553, 257] width 89 height 11
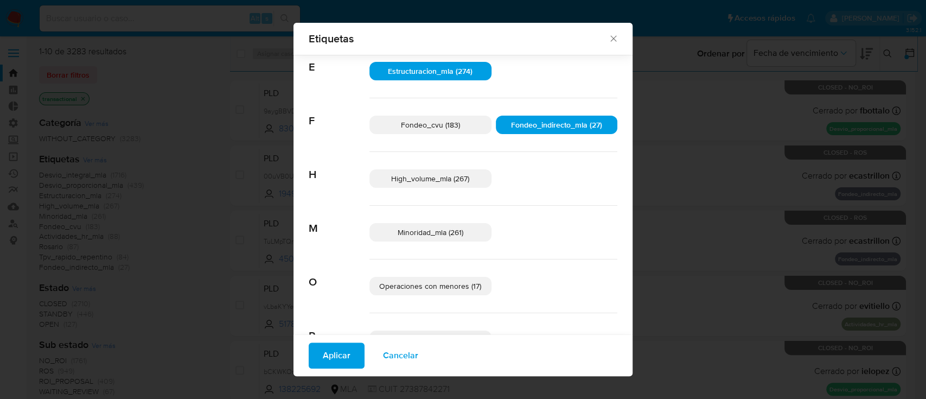
scroll to position [247, 0]
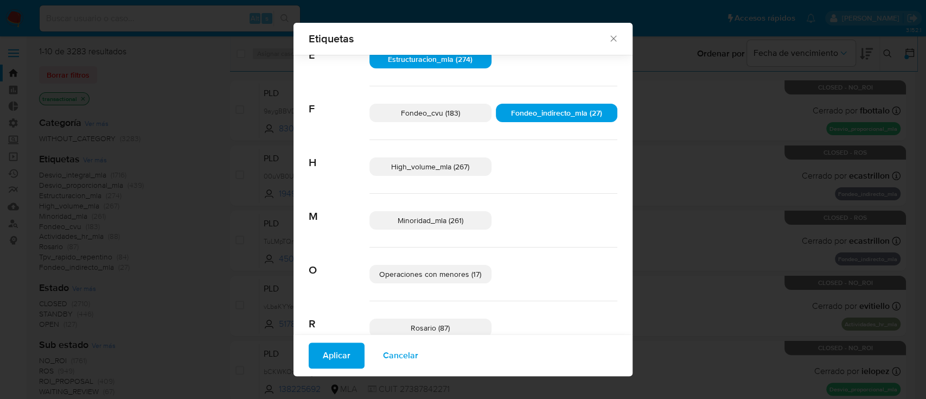
click at [430, 215] on span "Minoridad_mla (261)" at bounding box center [431, 220] width 66 height 11
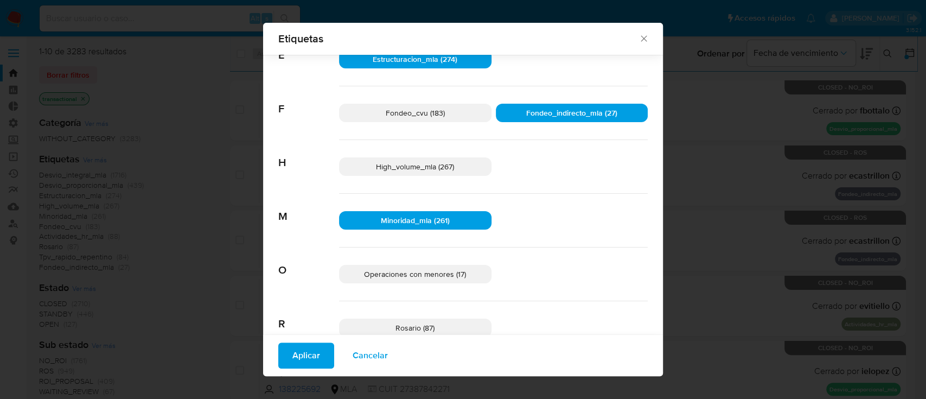
click at [449, 268] on span "Operaciones con menores (17)" at bounding box center [415, 273] width 102 height 11
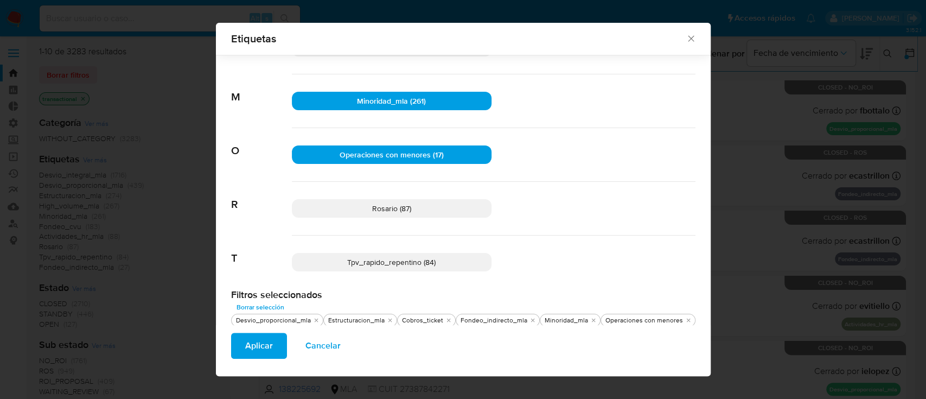
scroll to position [375, 0]
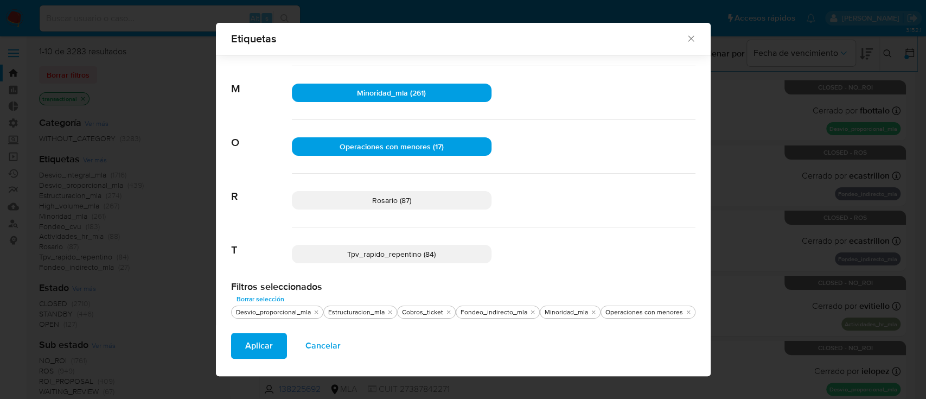
click at [252, 351] on span "Aplicar" at bounding box center [259, 346] width 28 height 24
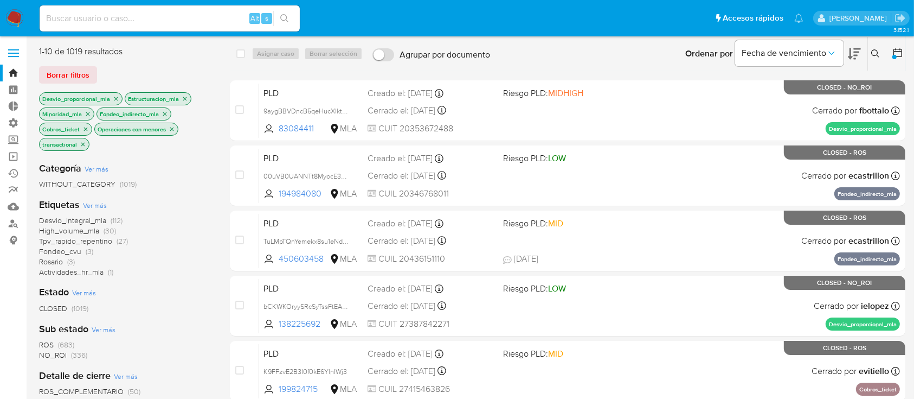
click at [87, 207] on span "Ver más" at bounding box center [95, 205] width 24 height 10
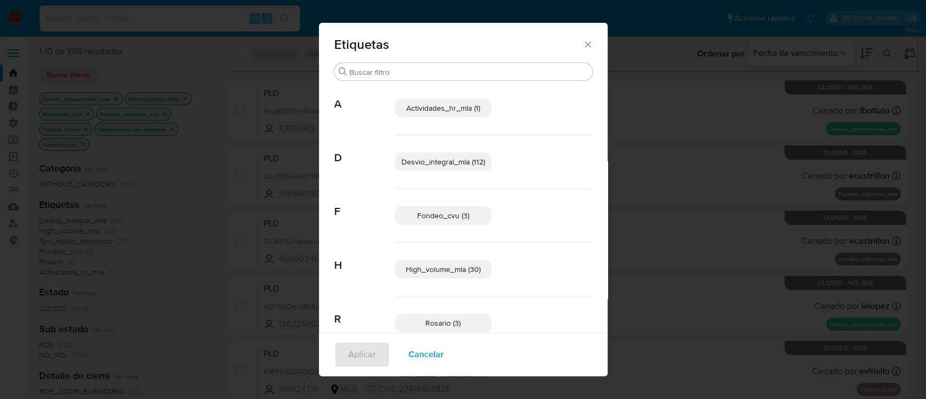
click at [401, 347] on button "Cancelar" at bounding box center [425, 354] width 63 height 26
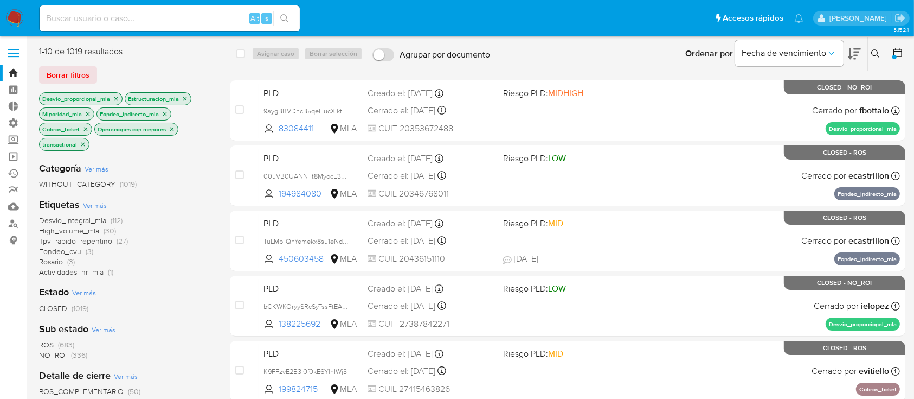
click at [94, 201] on span "Ver más" at bounding box center [95, 205] width 24 height 10
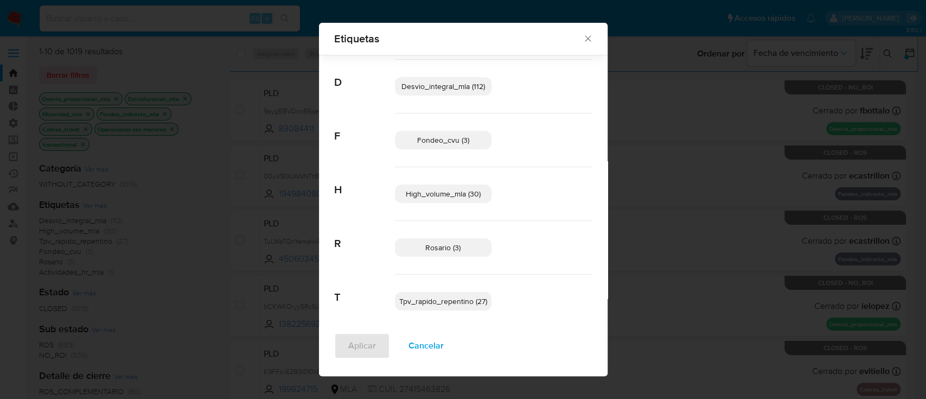
scroll to position [68, 0]
click at [423, 296] on span "Tpv_rapido_repentino (27)" at bounding box center [443, 300] width 88 height 11
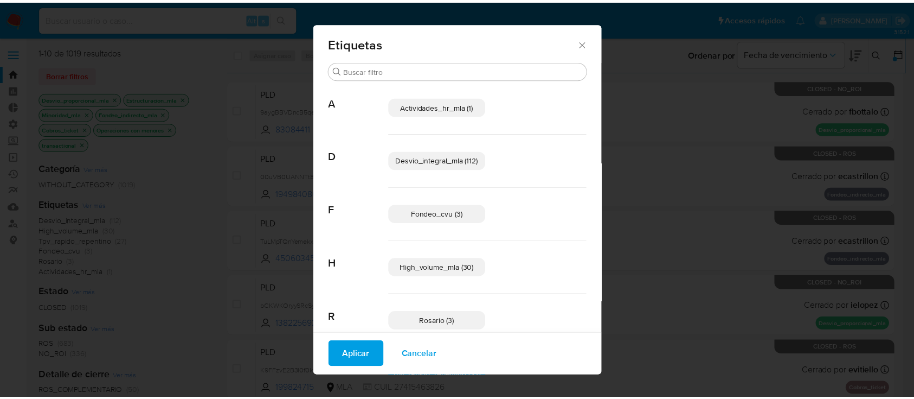
scroll to position [0, 0]
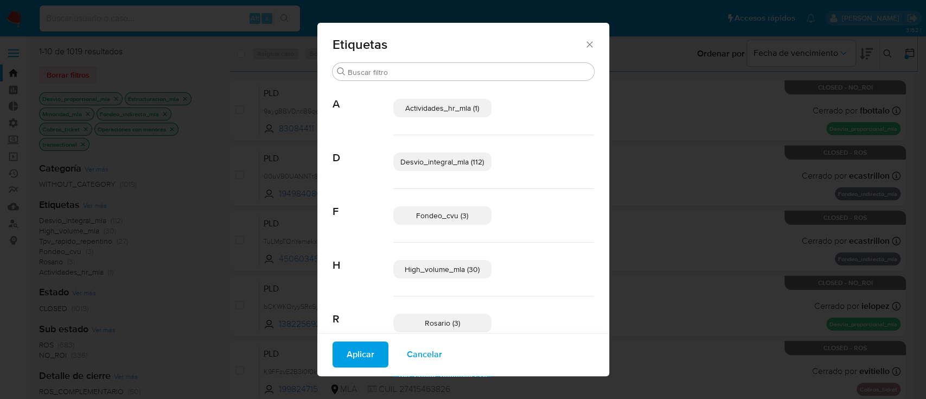
click at [409, 111] on span "Actividades_hr_mla (1)" at bounding box center [442, 108] width 74 height 11
click at [362, 353] on span "Aplicar" at bounding box center [361, 354] width 28 height 24
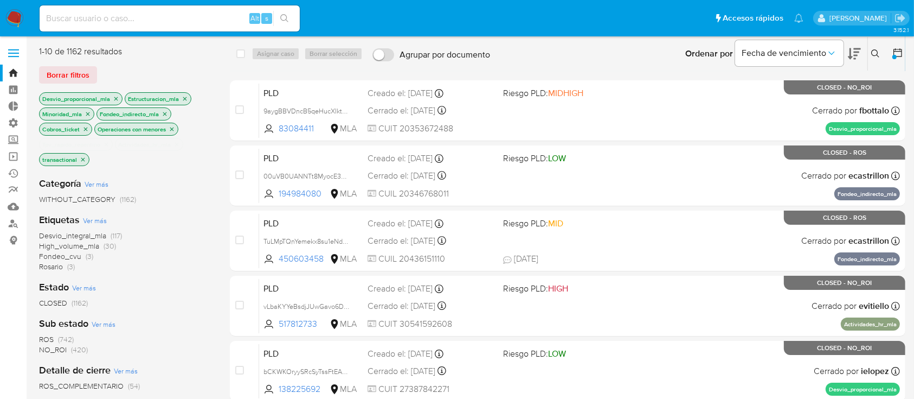
click at [83, 223] on span "Ver más" at bounding box center [95, 220] width 24 height 10
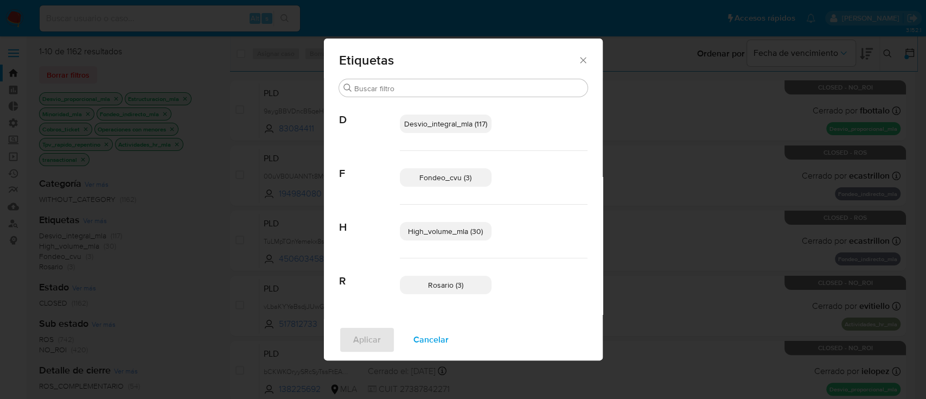
drag, startPoint x: 415, startPoint y: 283, endPoint x: 412, endPoint y: 289, distance: 6.6
click at [416, 283] on p "Rosario (3)" at bounding box center [446, 285] width 92 height 18
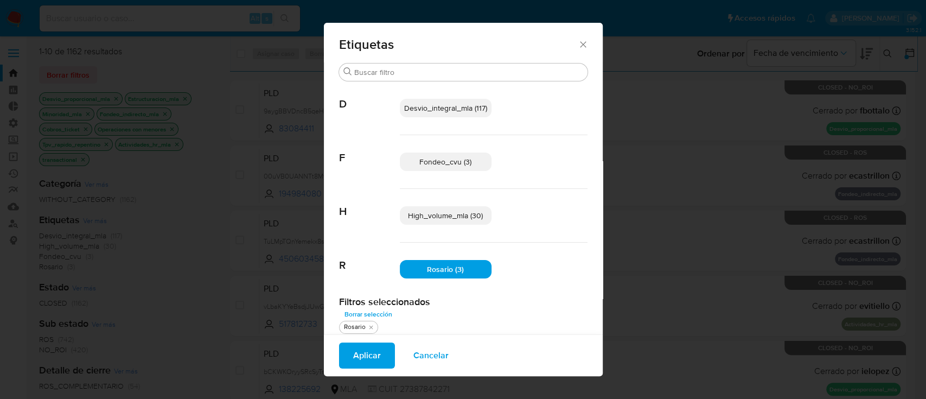
click at [371, 343] on span "Aplicar" at bounding box center [367, 355] width 28 height 24
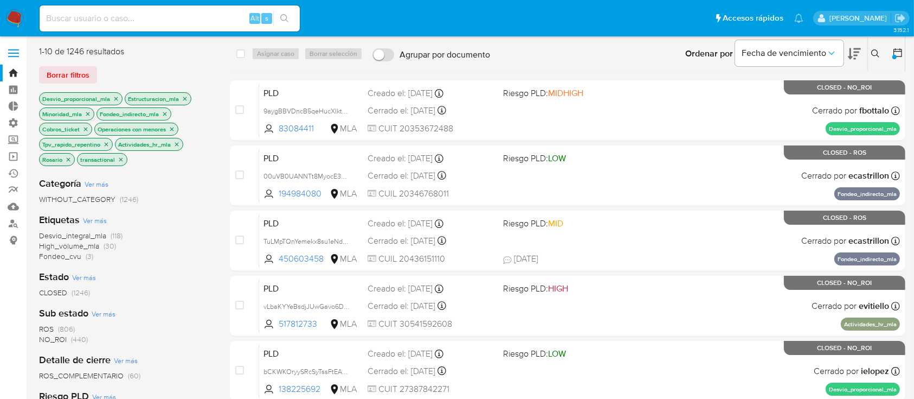
click at [91, 221] on span "Ver más" at bounding box center [95, 220] width 24 height 10
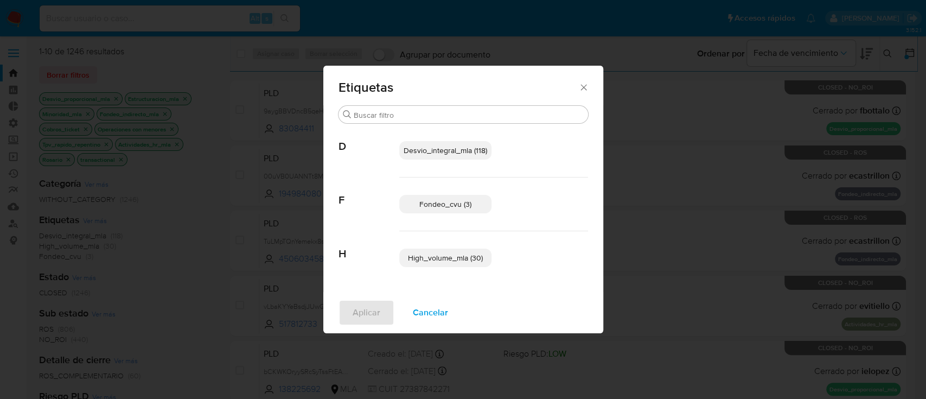
click at [423, 199] on span "Fondeo_cvu (3)" at bounding box center [445, 204] width 52 height 11
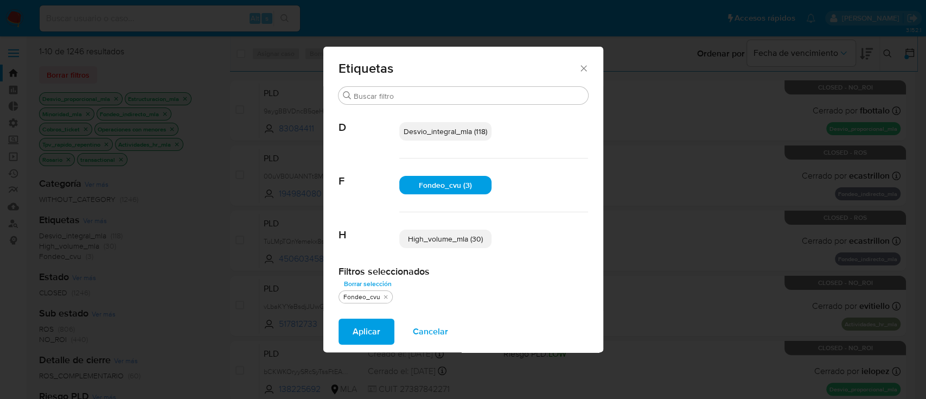
click at [348, 337] on button "Aplicar" at bounding box center [366, 331] width 56 height 26
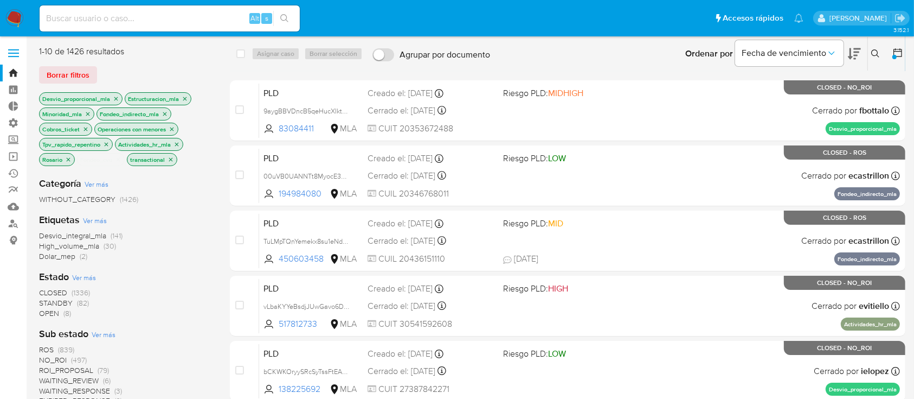
click at [120, 162] on icon "close-filter" at bounding box center [118, 159] width 7 height 7
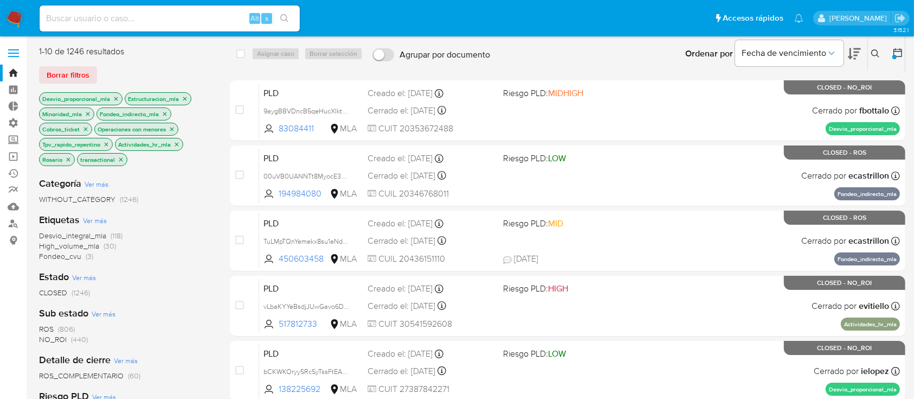
click at [123, 162] on icon "close-filter" at bounding box center [121, 159] width 7 height 7
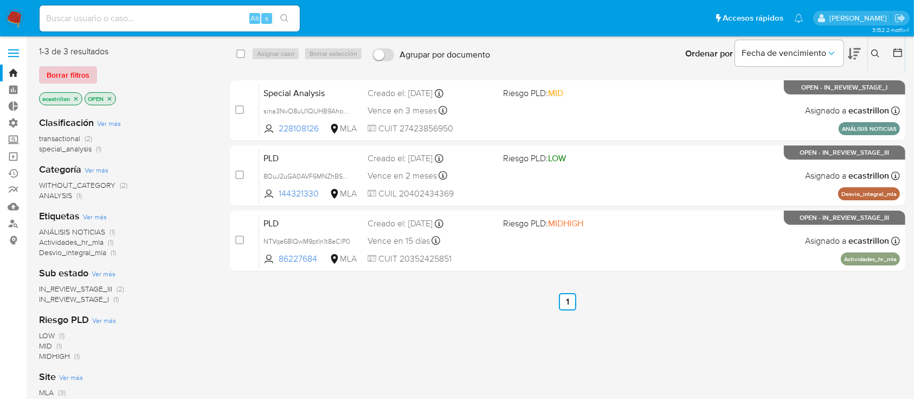
click at [56, 72] on span "Borrar filtros" at bounding box center [68, 74] width 43 height 15
